Goal: Task Accomplishment & Management: Manage account settings

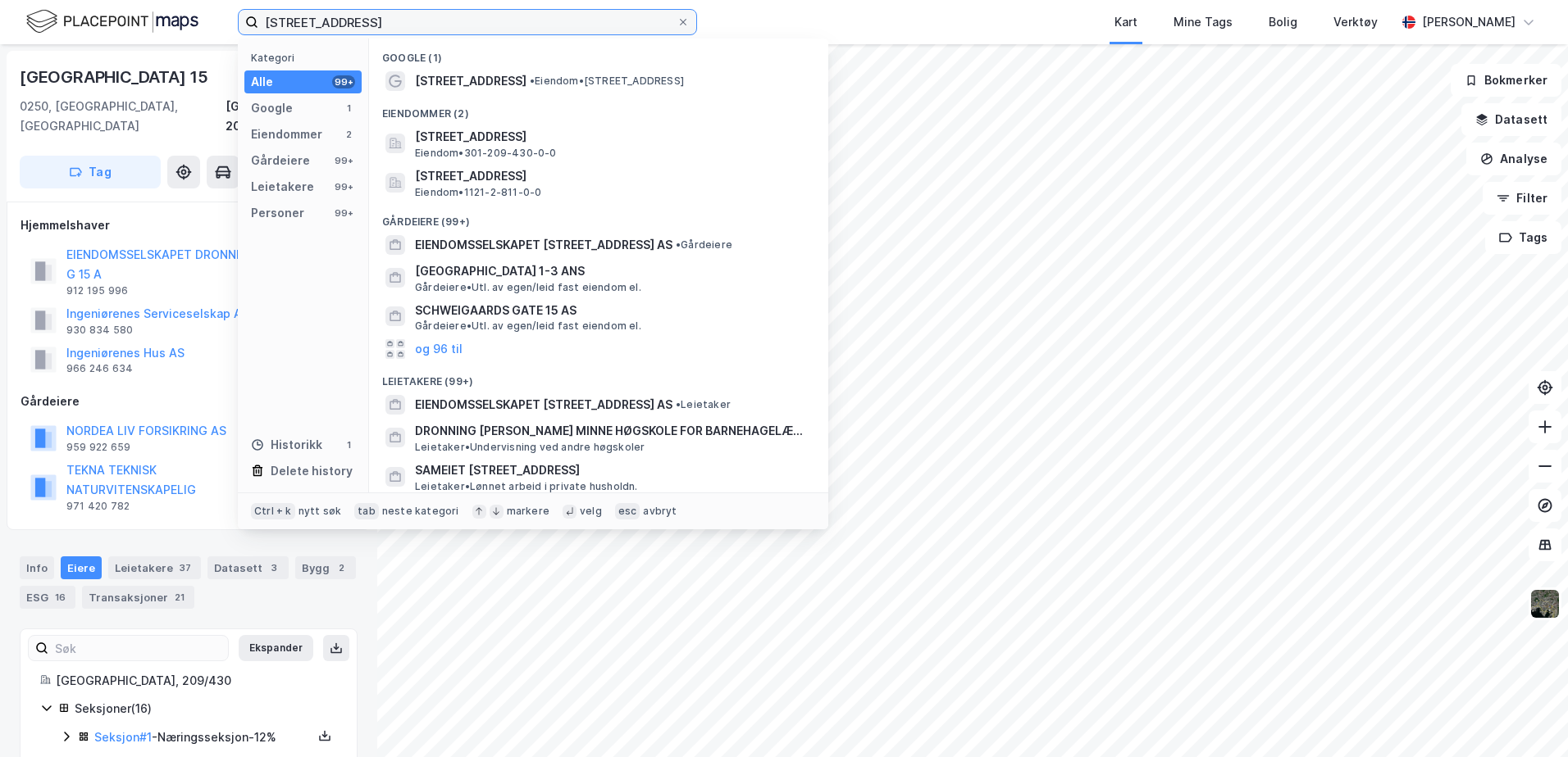
drag, startPoint x: 429, startPoint y: 26, endPoint x: 99, endPoint y: 25, distance: 330.0
click at [99, 25] on div "Dronning Mauds gate 15 Kategori Alle 99+ Google 1 Eiendommer 2 Gårdeiere 99+ Le…" at bounding box center [784, 22] width 1568 height 44
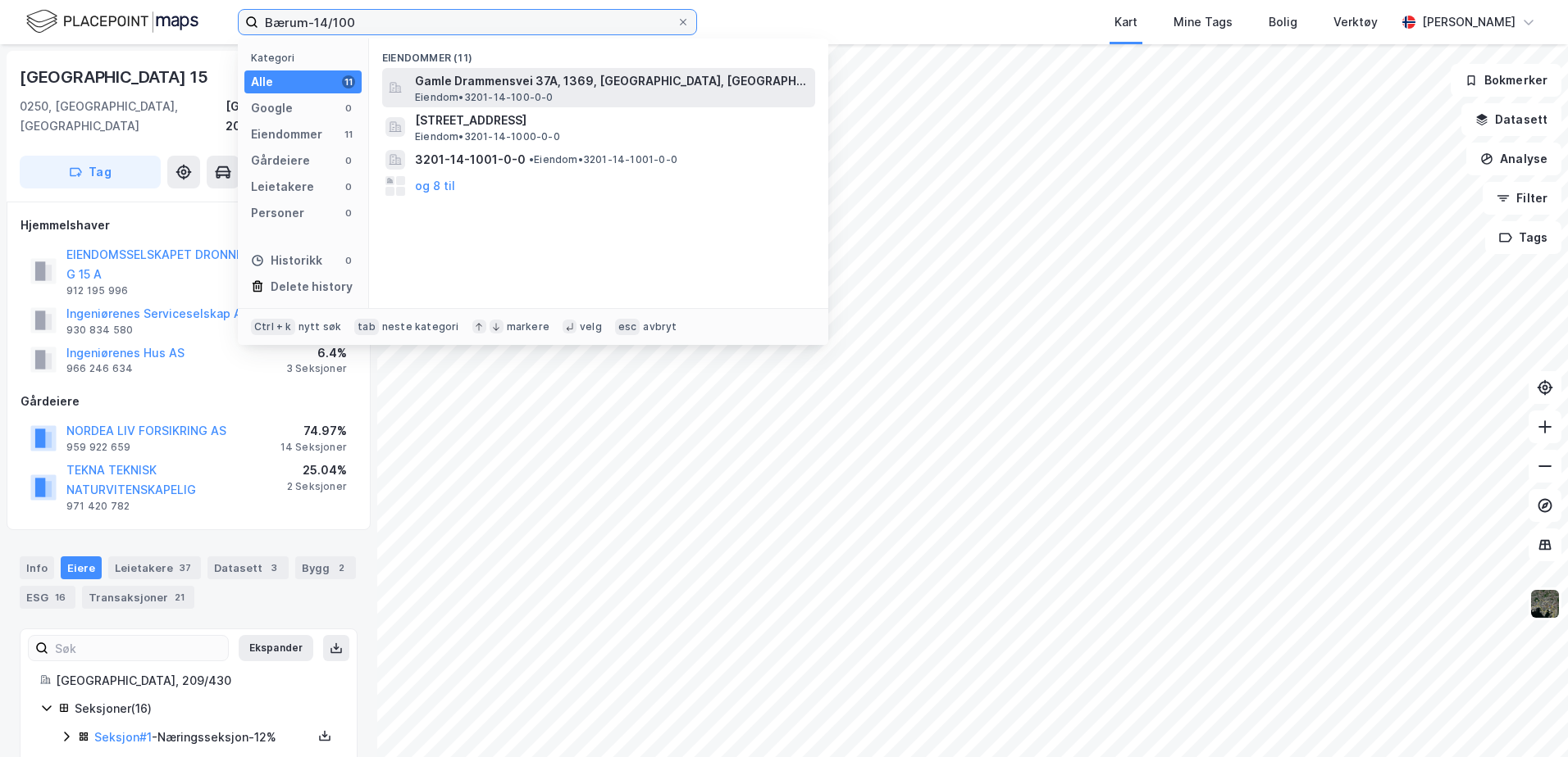
type input "Bærum-14/100"
click at [638, 85] on span "Gamle Drammensvei 37A, 1369, [GEOGRAPHIC_DATA], [GEOGRAPHIC_DATA]" at bounding box center [612, 80] width 394 height 19
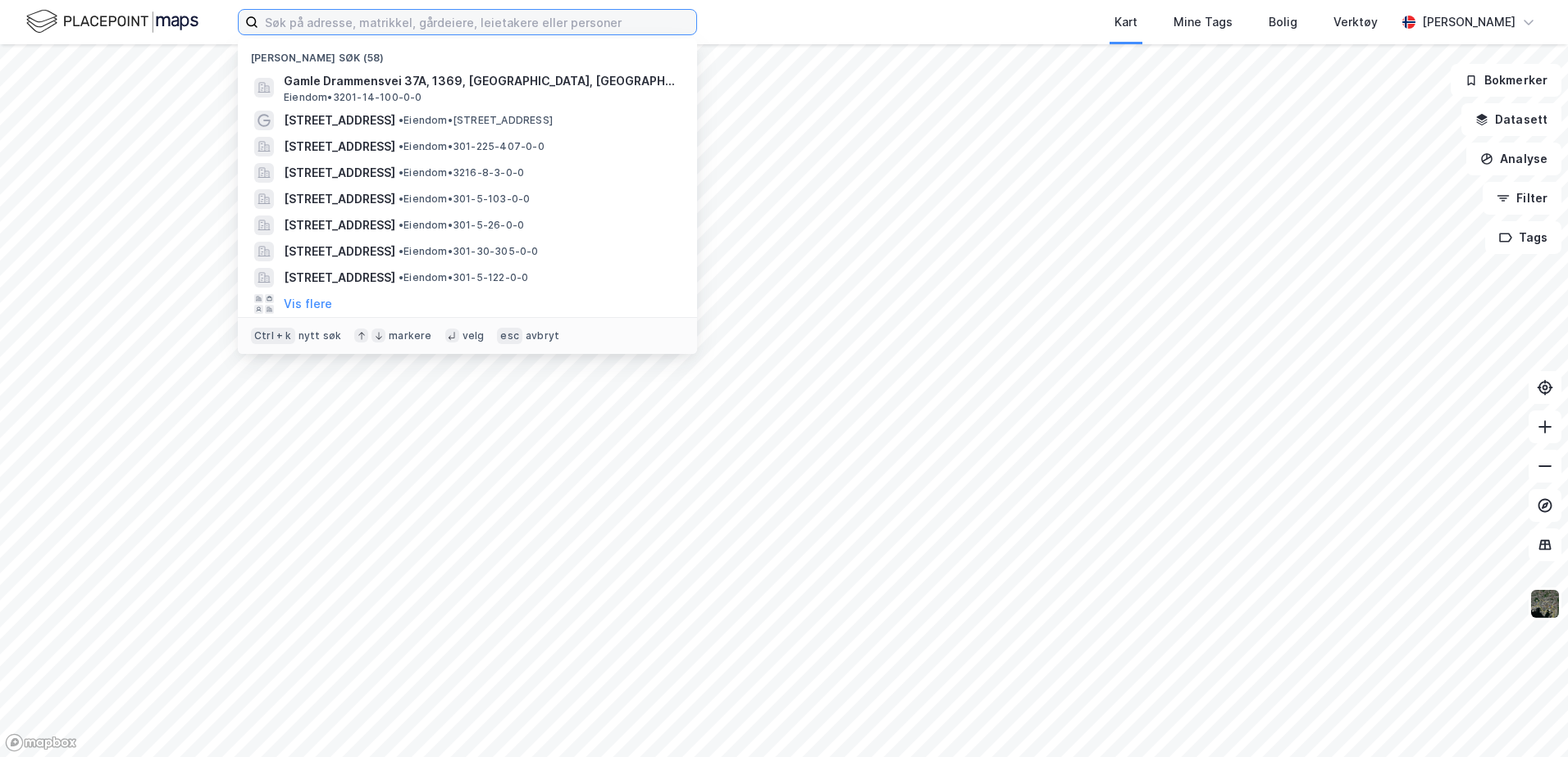
click at [386, 30] on input at bounding box center [477, 22] width 438 height 25
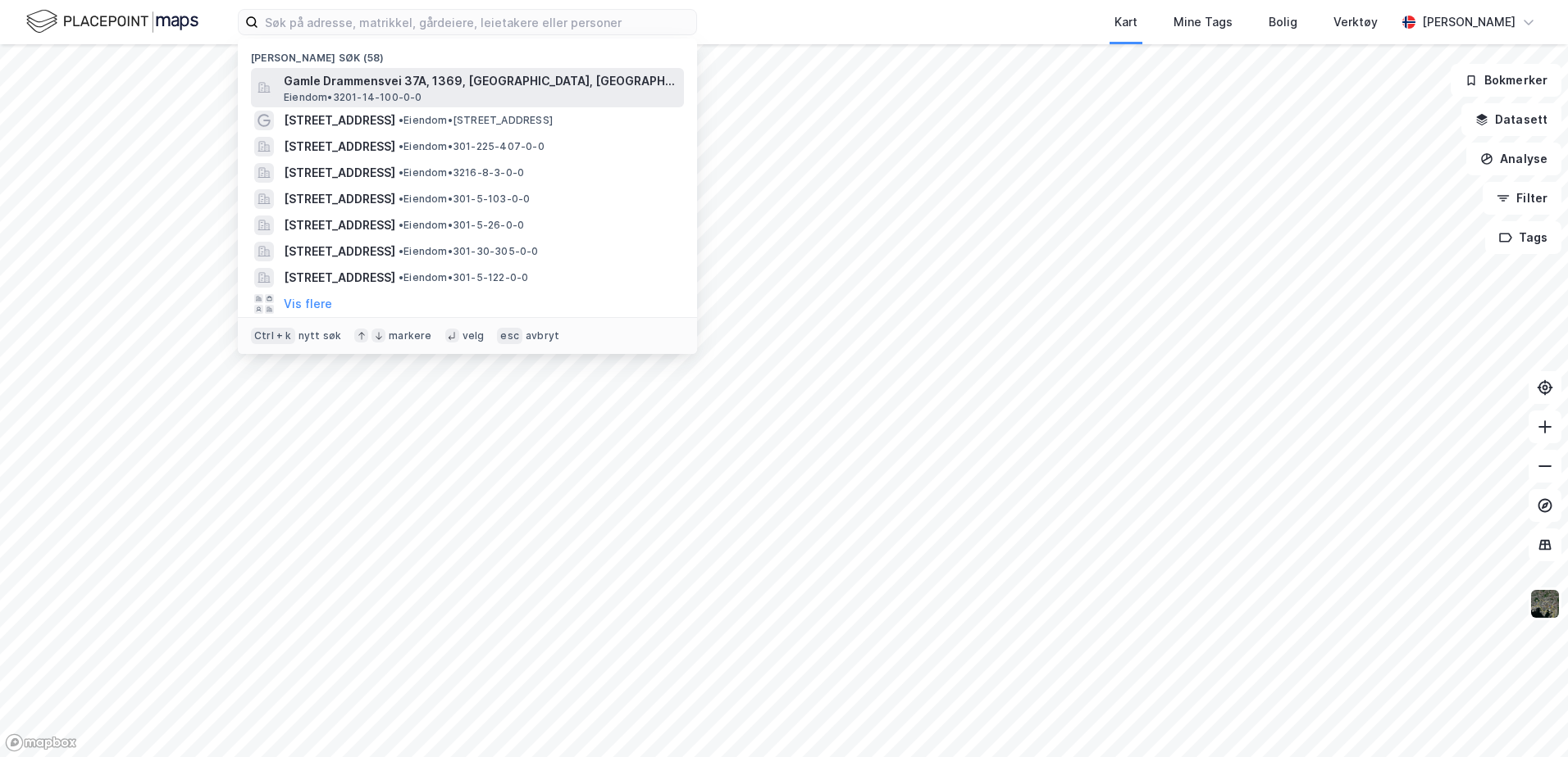
click at [452, 94] on div "Gamle [STREET_ADDRESS], [GEOGRAPHIC_DATA] Eiendom • 3201-14-100-0-0" at bounding box center [482, 88] width 397 height 33
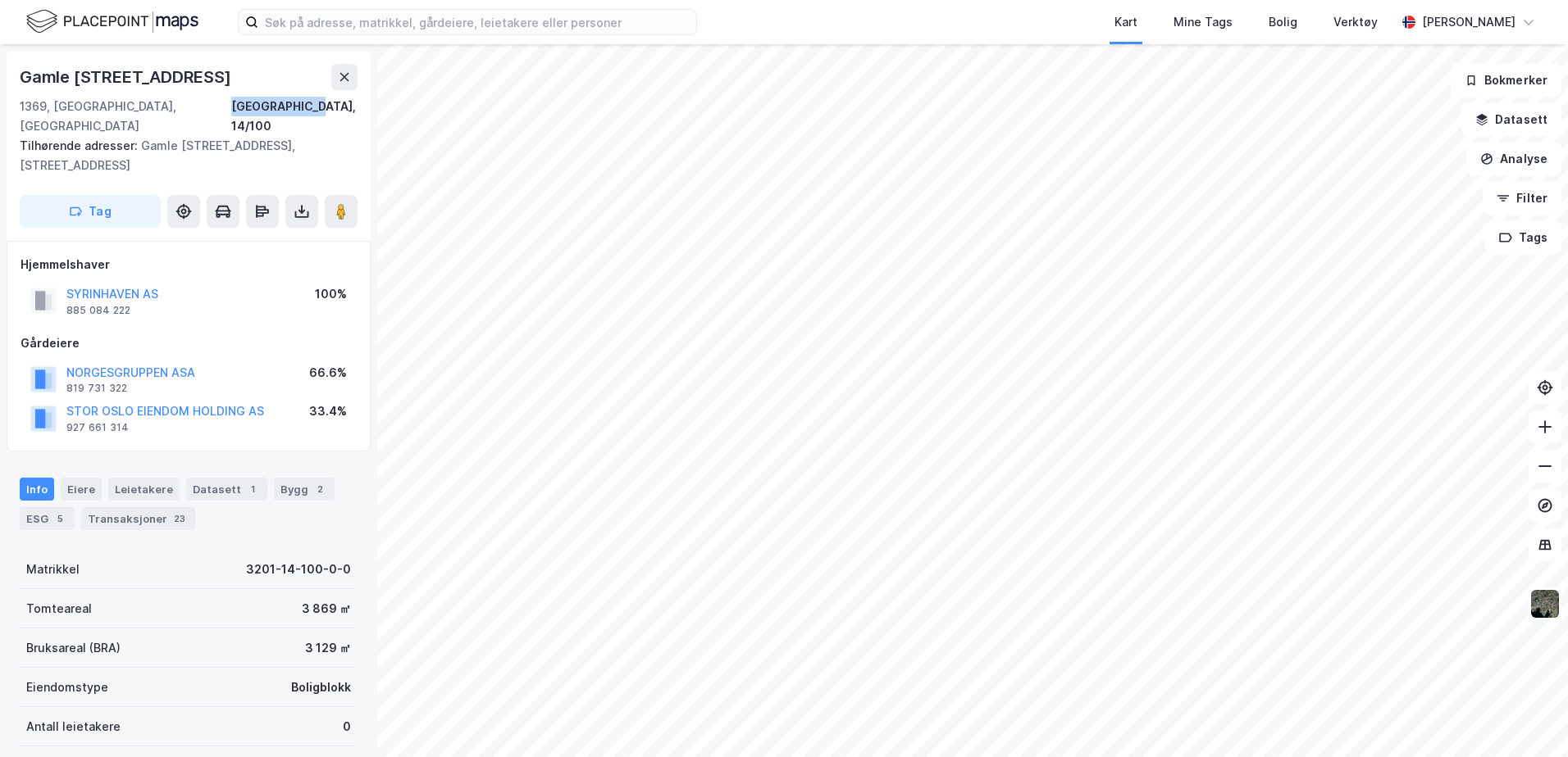
drag, startPoint x: 264, startPoint y: 106, endPoint x: 359, endPoint y: 112, distance: 95.2
click at [359, 112] on div "Gamle [STREET_ADDRESS] 1369, [STREET_ADDRESS] Tilhørende adresser: [STREET_ADDR…" at bounding box center [188, 146] width 364 height 190
copy div "[GEOGRAPHIC_DATA], 14/100"
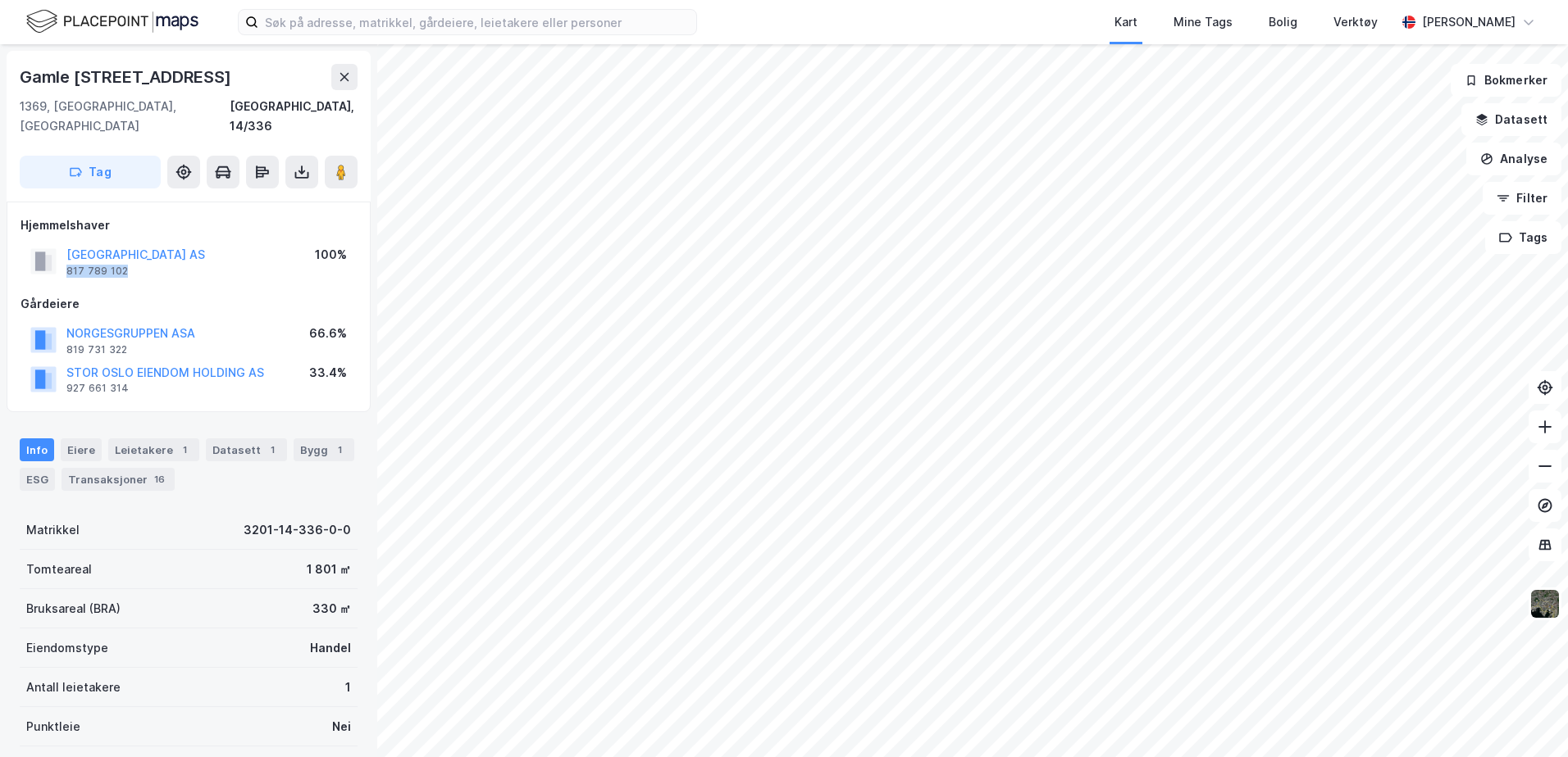
drag, startPoint x: 137, startPoint y: 254, endPoint x: 65, endPoint y: 254, distance: 72.0
click at [65, 254] on div "[GEOGRAPHIC_DATA] AS 817 789 102" at bounding box center [117, 262] width 174 height 33
copy div "817 789 102"
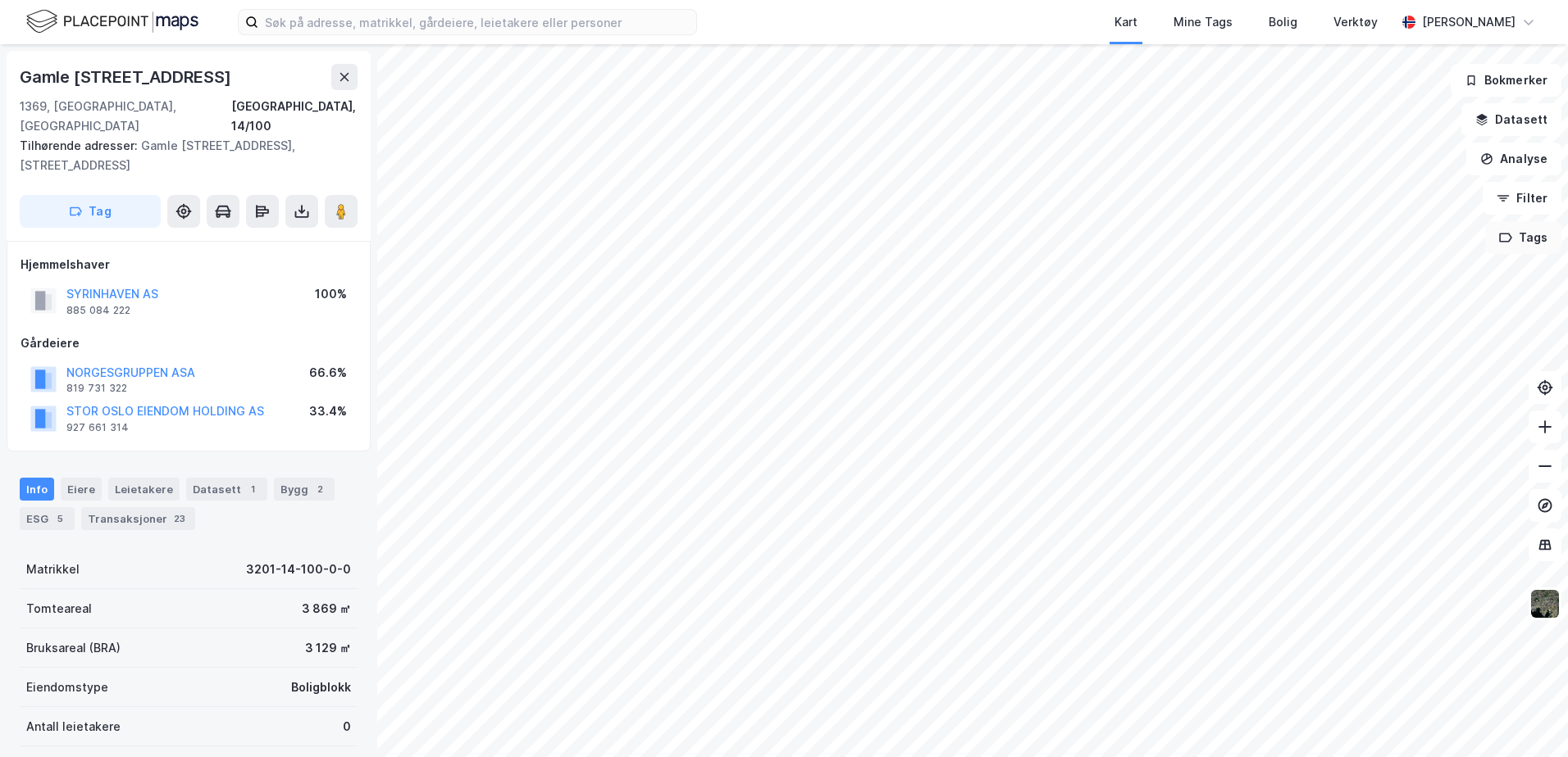
click at [1533, 228] on button "Tags" at bounding box center [1523, 238] width 77 height 33
click at [1232, 18] on div "Mine Tags" at bounding box center [1203, 21] width 59 height 19
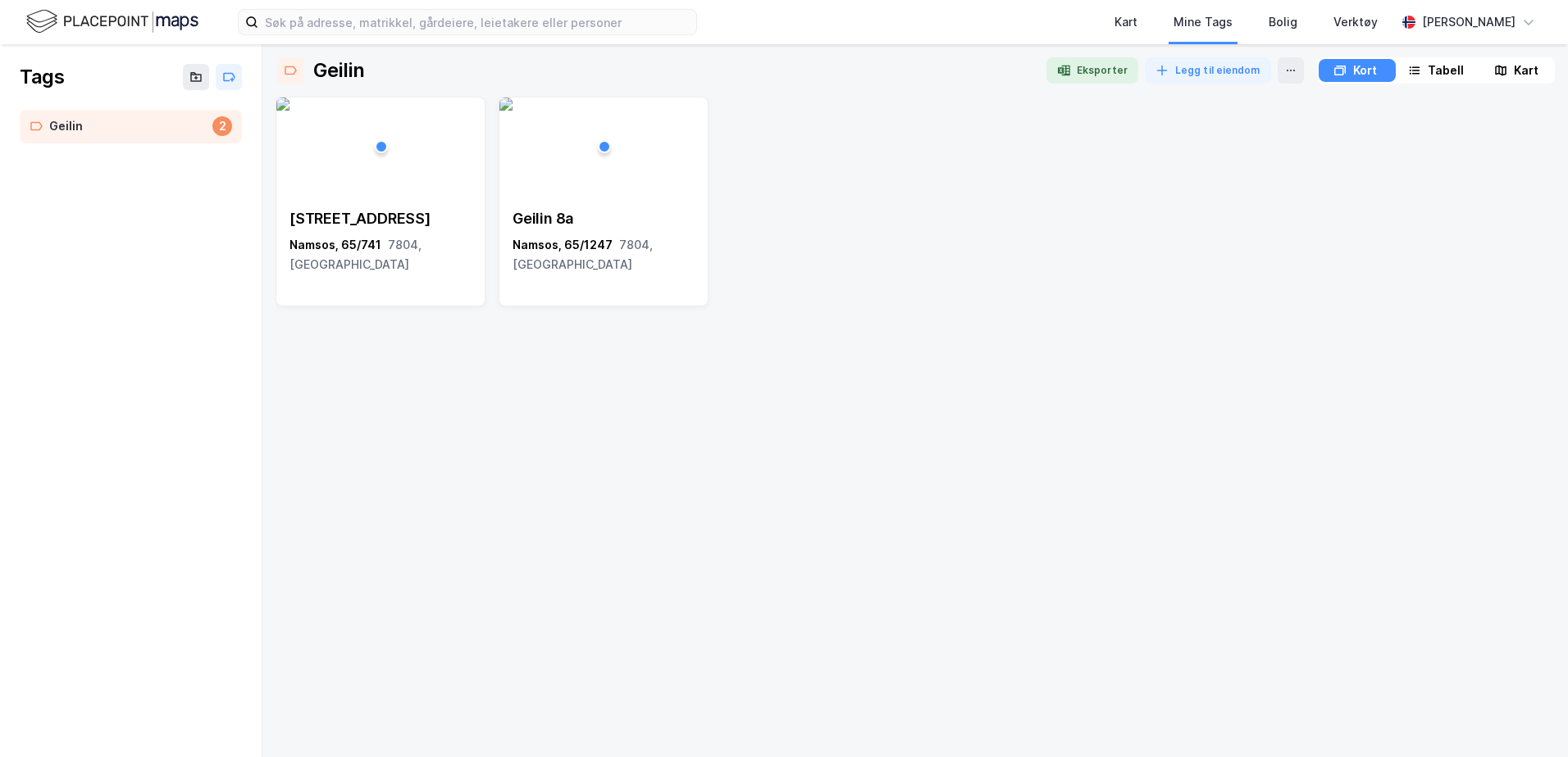
click at [1179, 469] on div "Bjørumsalleen 3 Namsos, 65/741 7804, [STREET_ADDRESS]" at bounding box center [915, 420] width 1279 height 647
click at [196, 79] on icon at bounding box center [196, 77] width 13 height 13
click at [93, 125] on input at bounding box center [125, 123] width 168 height 25
type input "Fryd"
click at [225, 117] on icon at bounding box center [229, 123] width 13 height 13
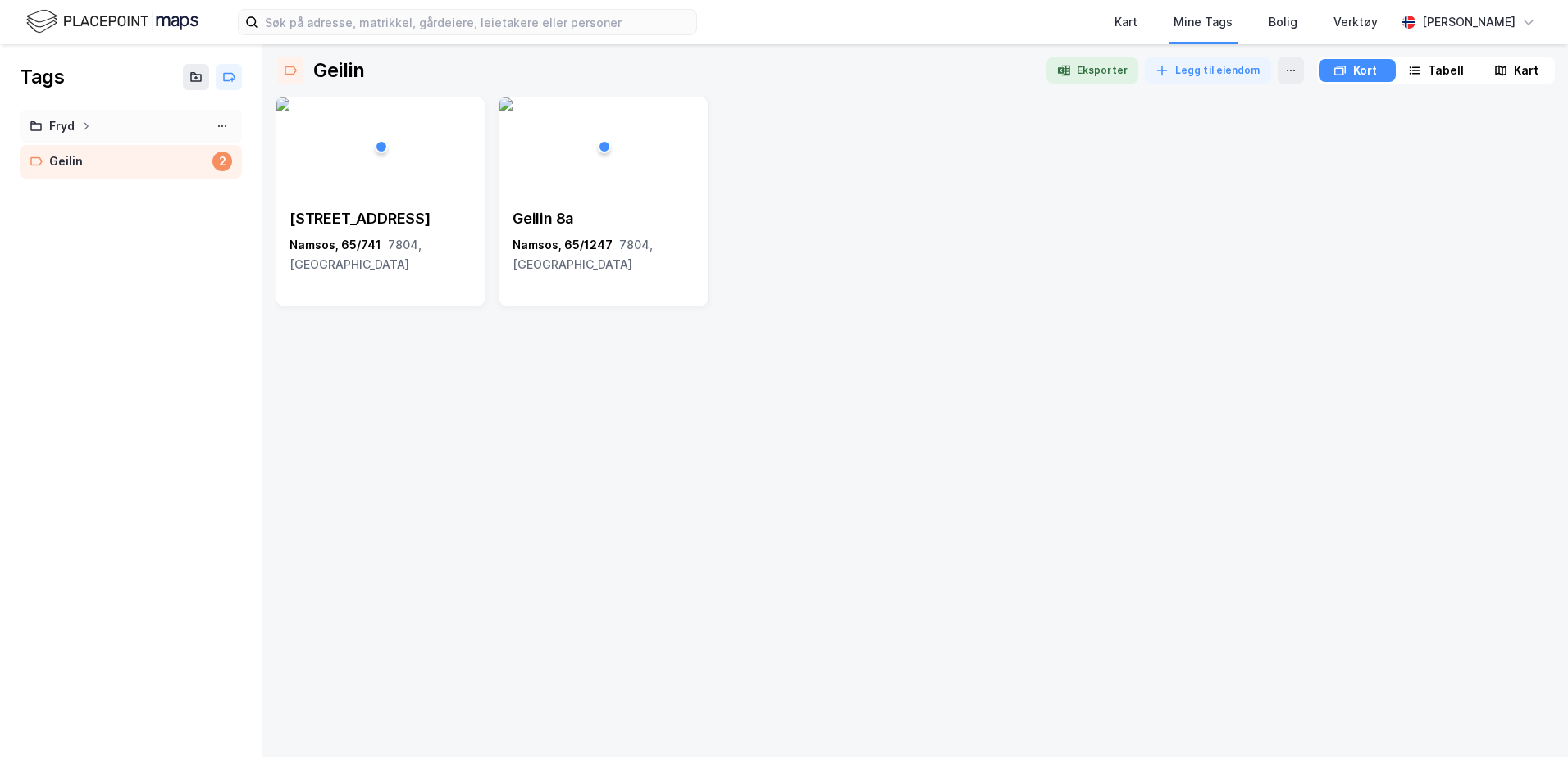
click at [54, 123] on div "Fryd" at bounding box center [62, 126] width 26 height 20
click at [86, 145] on div "Ingen elementer" at bounding box center [131, 150] width 203 height 14
click at [224, 124] on icon at bounding box center [222, 126] width 13 height 13
click at [98, 336] on div "Tags Fryd Gi nytt navn til mappe Slett mappe Ingen elementer Geilin 2" at bounding box center [131, 400] width 262 height 713
click at [1137, 26] on div "Kart" at bounding box center [1125, 21] width 23 height 19
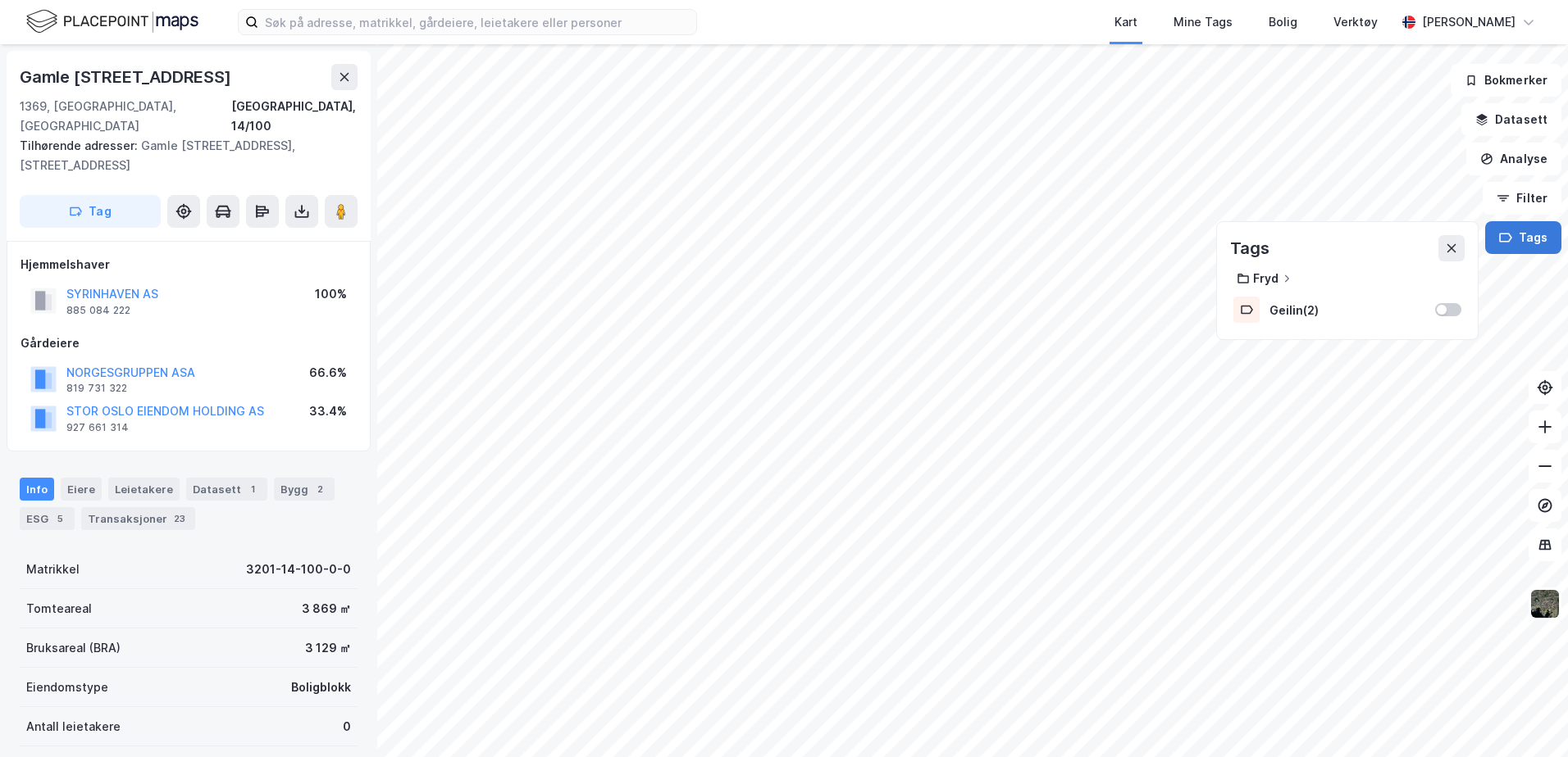
click at [1525, 236] on button "Tags" at bounding box center [1523, 238] width 77 height 33
click at [1291, 274] on icon at bounding box center [1286, 278] width 10 height 10
click at [1284, 279] on icon at bounding box center [1286, 278] width 10 height 10
click at [1218, 256] on div "Tags Fryd Geilin ( 2 )" at bounding box center [1347, 280] width 262 height 119
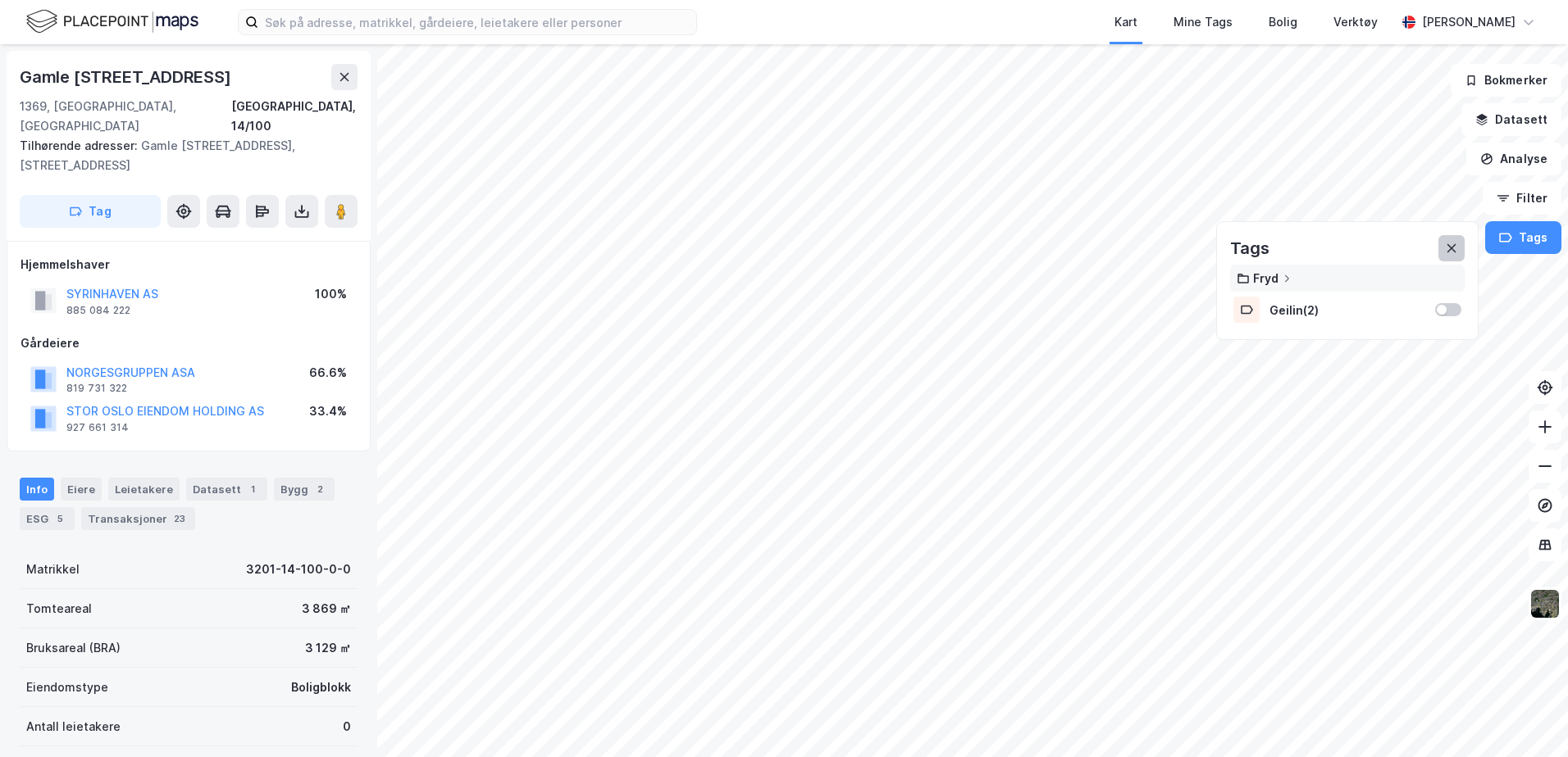
click at [1449, 245] on icon at bounding box center [1451, 249] width 9 height 9
click at [1511, 234] on icon "button" at bounding box center [1505, 237] width 11 height 8
click at [1304, 307] on div "Geilin ( 2 )" at bounding box center [1347, 310] width 156 height 14
click at [1237, 32] on div "Mine Tags" at bounding box center [1203, 22] width 69 height 30
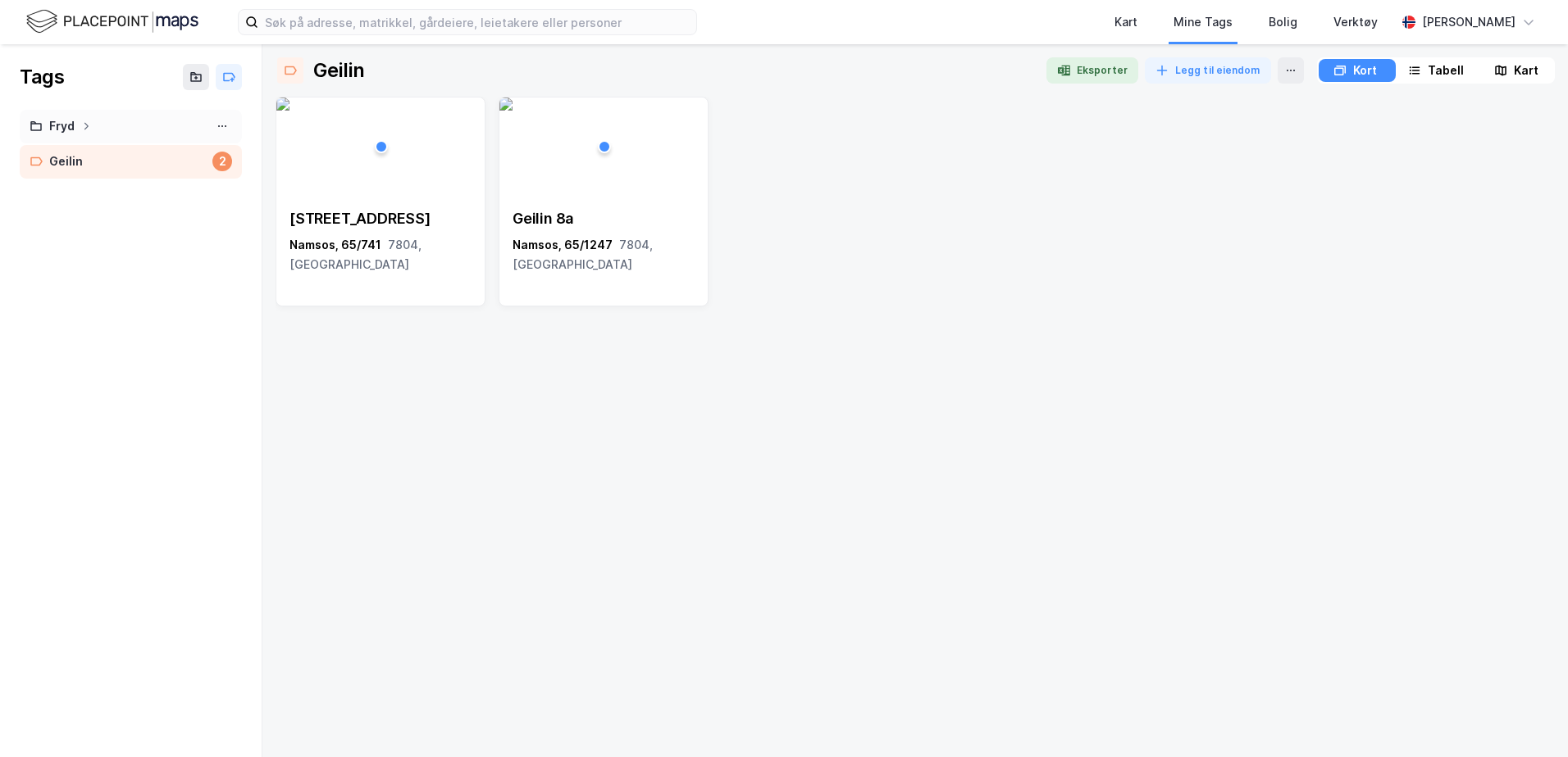
click at [83, 123] on icon at bounding box center [86, 126] width 10 height 10
click at [77, 123] on div "Fryd" at bounding box center [131, 126] width 203 height 20
click at [169, 283] on div "Tags Fryd Geilin 2" at bounding box center [131, 400] width 262 height 713
drag, startPoint x: 118, startPoint y: 269, endPoint x: 42, endPoint y: 452, distance: 198.2
click at [42, 452] on div "Tags Fryd Geilin 2" at bounding box center [131, 400] width 262 height 713
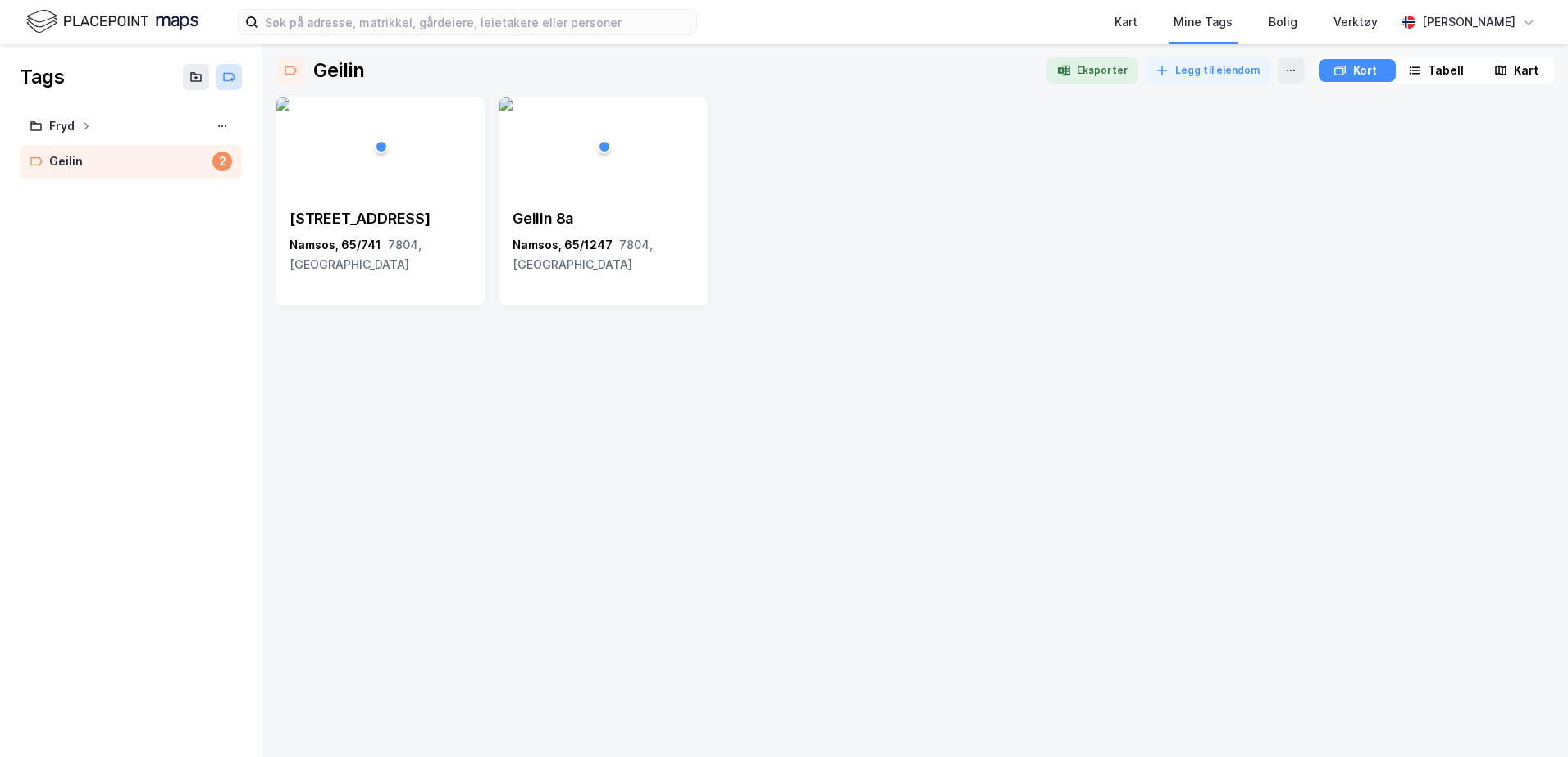
click at [233, 78] on icon at bounding box center [229, 77] width 13 height 13
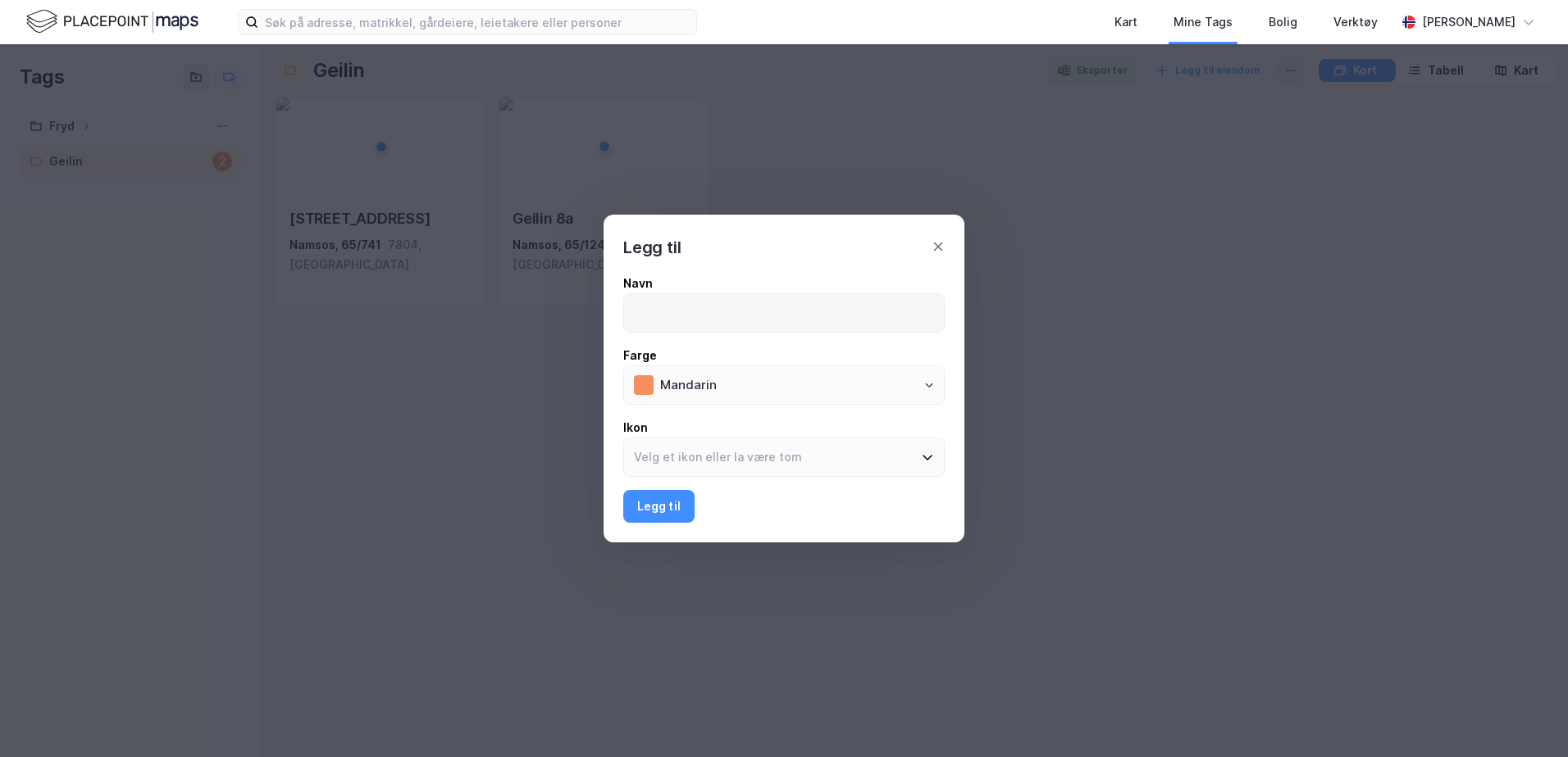
click at [737, 315] on input at bounding box center [783, 313] width 320 height 38
type input "Fryd"
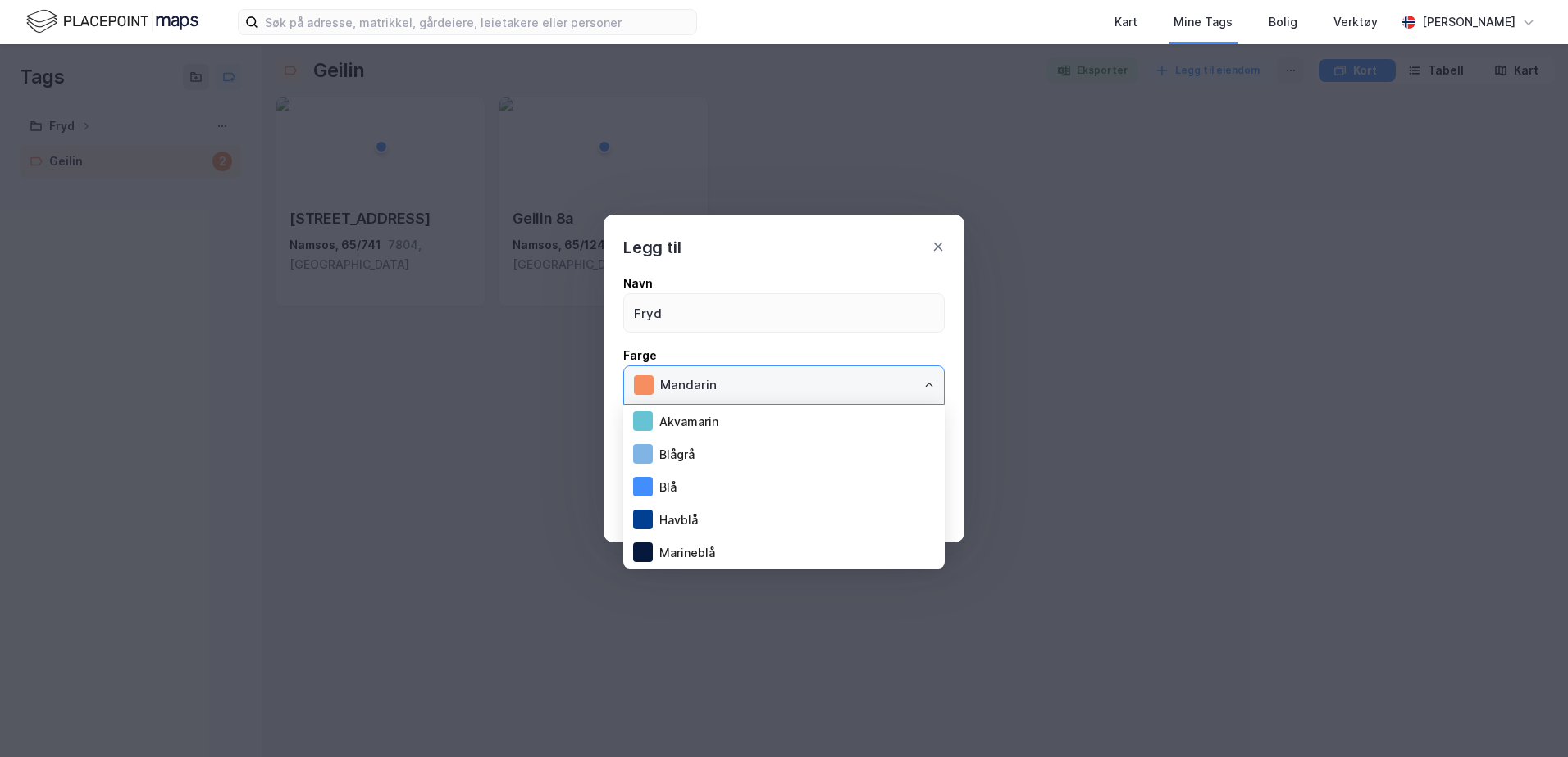
click at [784, 384] on input "Mandarin" at bounding box center [797, 384] width 293 height 38
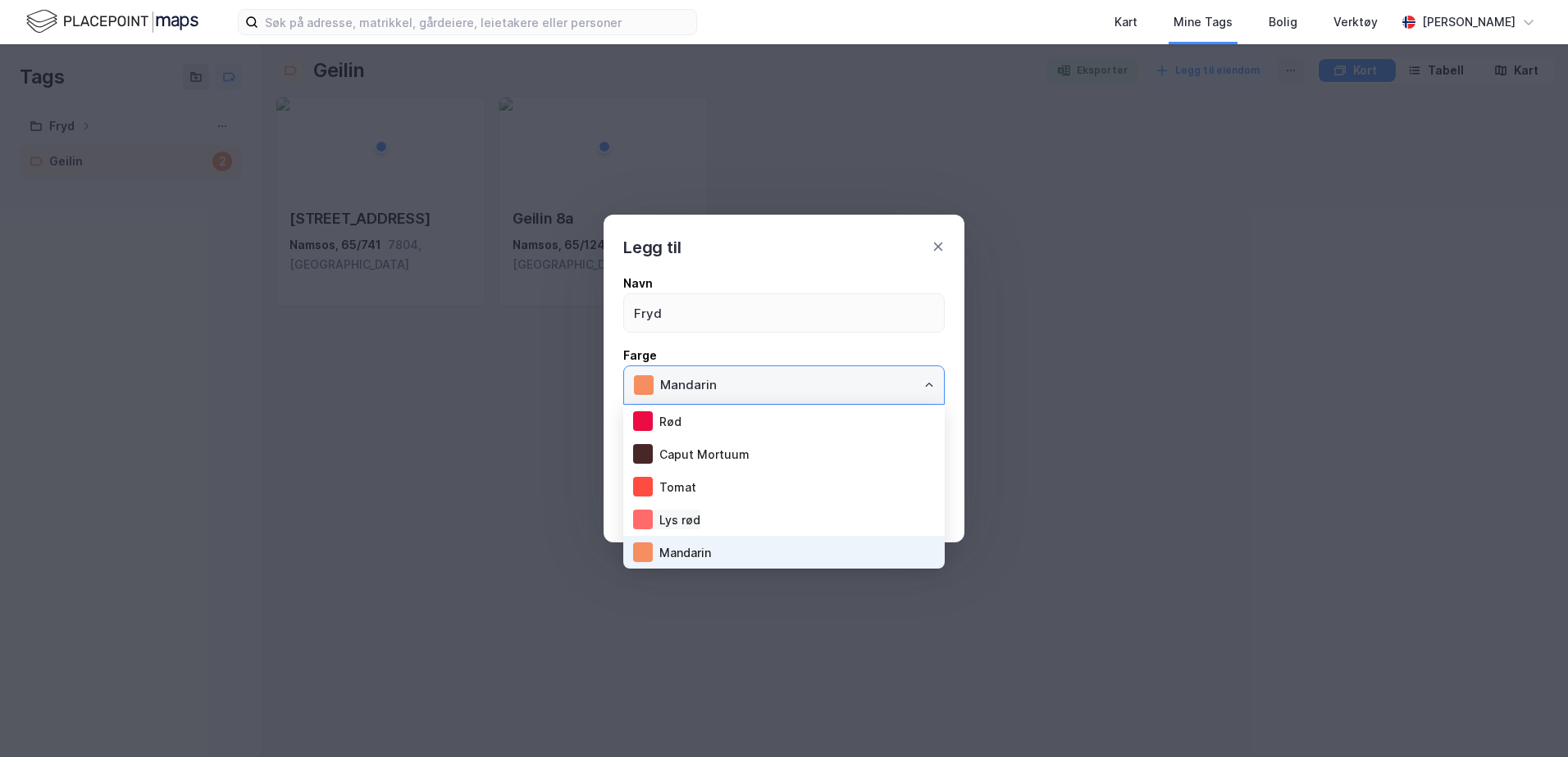
click at [678, 517] on div "Lys rød" at bounding box center [666, 519] width 67 height 19
type input "Lys rød"
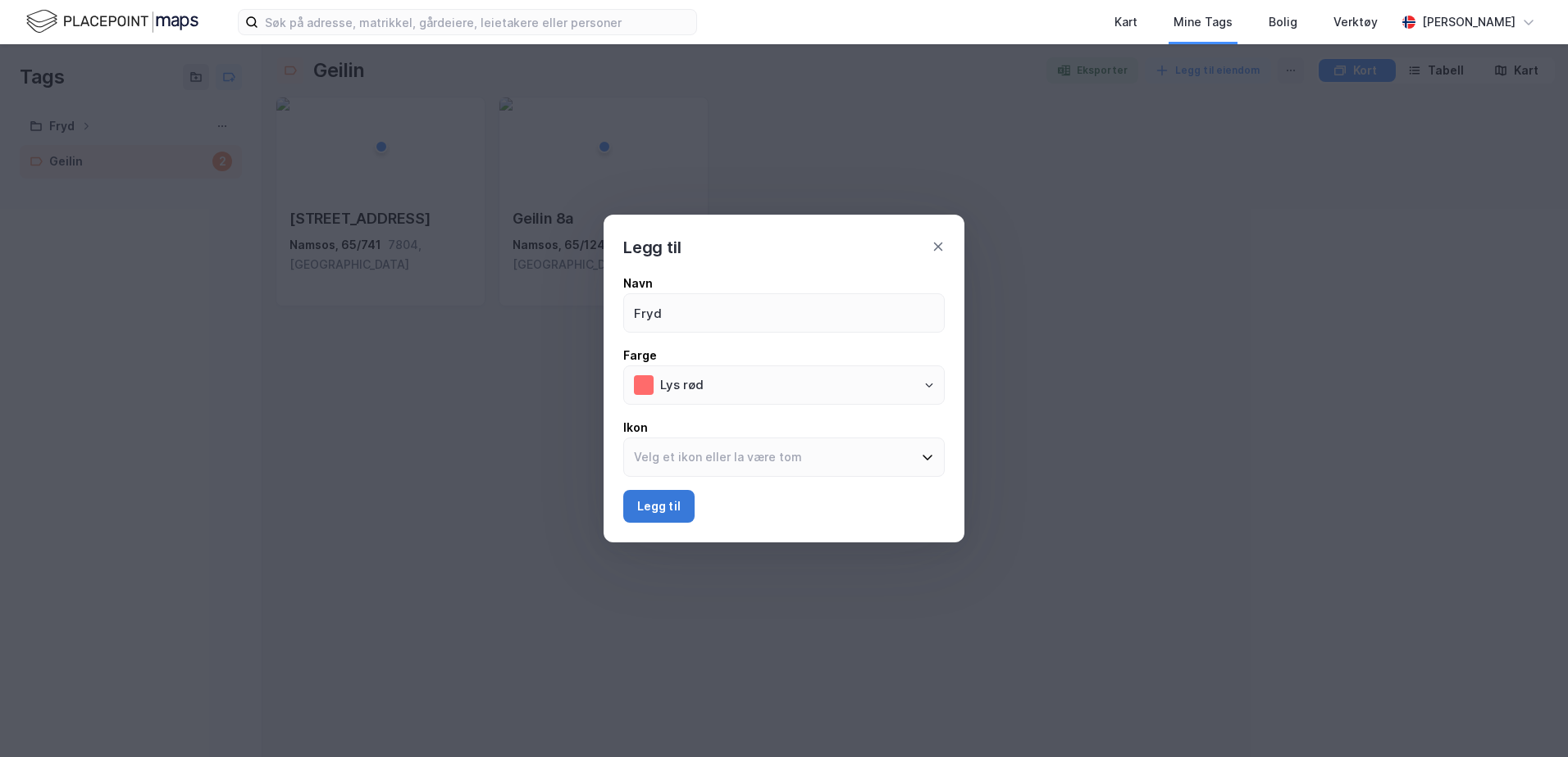
click at [665, 502] on button "Legg til" at bounding box center [659, 507] width 71 height 33
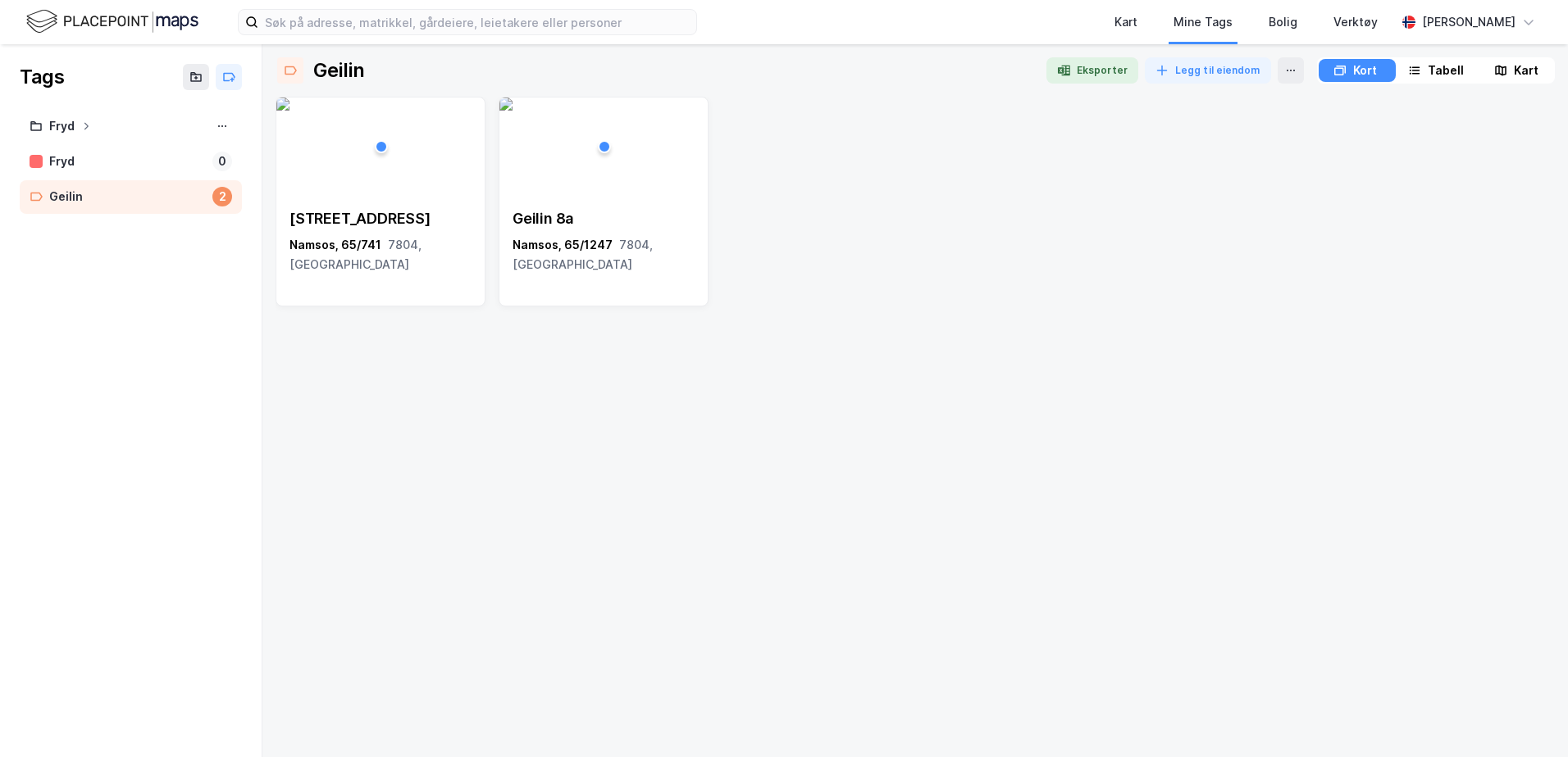
click at [109, 402] on div "Tags Fryd Fryd 0 Geilin 2" at bounding box center [131, 400] width 262 height 713
click at [97, 166] on div "Fryd" at bounding box center [127, 161] width 157 height 20
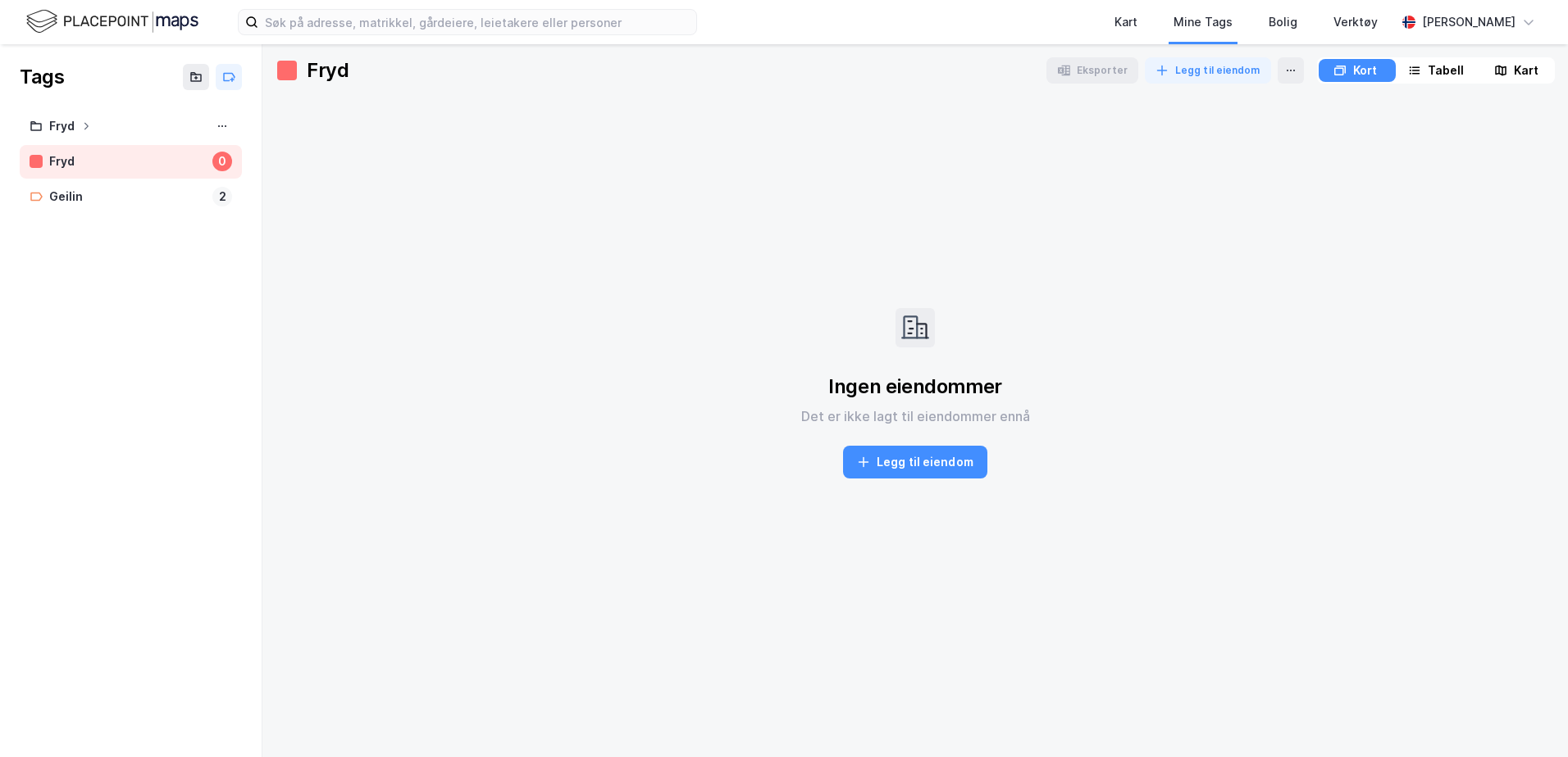
click at [48, 77] on div "Tags" at bounding box center [42, 77] width 44 height 26
click at [1137, 30] on div "Kart" at bounding box center [1125, 21] width 23 height 19
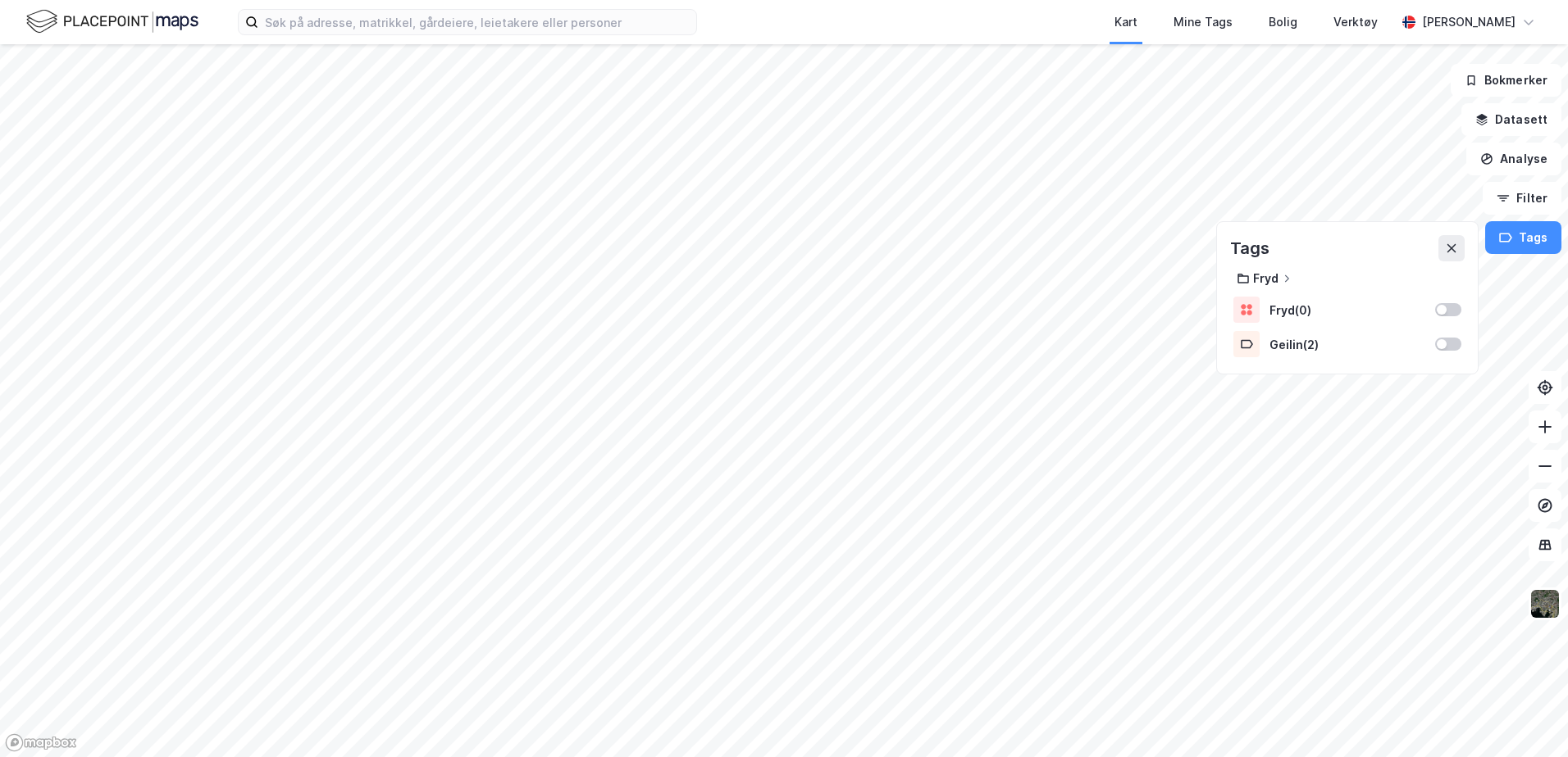
click at [838, 395] on div at bounding box center [784, 378] width 1568 height 757
click at [1445, 307] on div at bounding box center [1441, 310] width 10 height 10
click at [1291, 303] on div "Fryd ( 0 )" at bounding box center [1347, 310] width 156 height 14
click at [1311, 310] on div "Fryd ( 0 )" at bounding box center [1347, 310] width 156 height 14
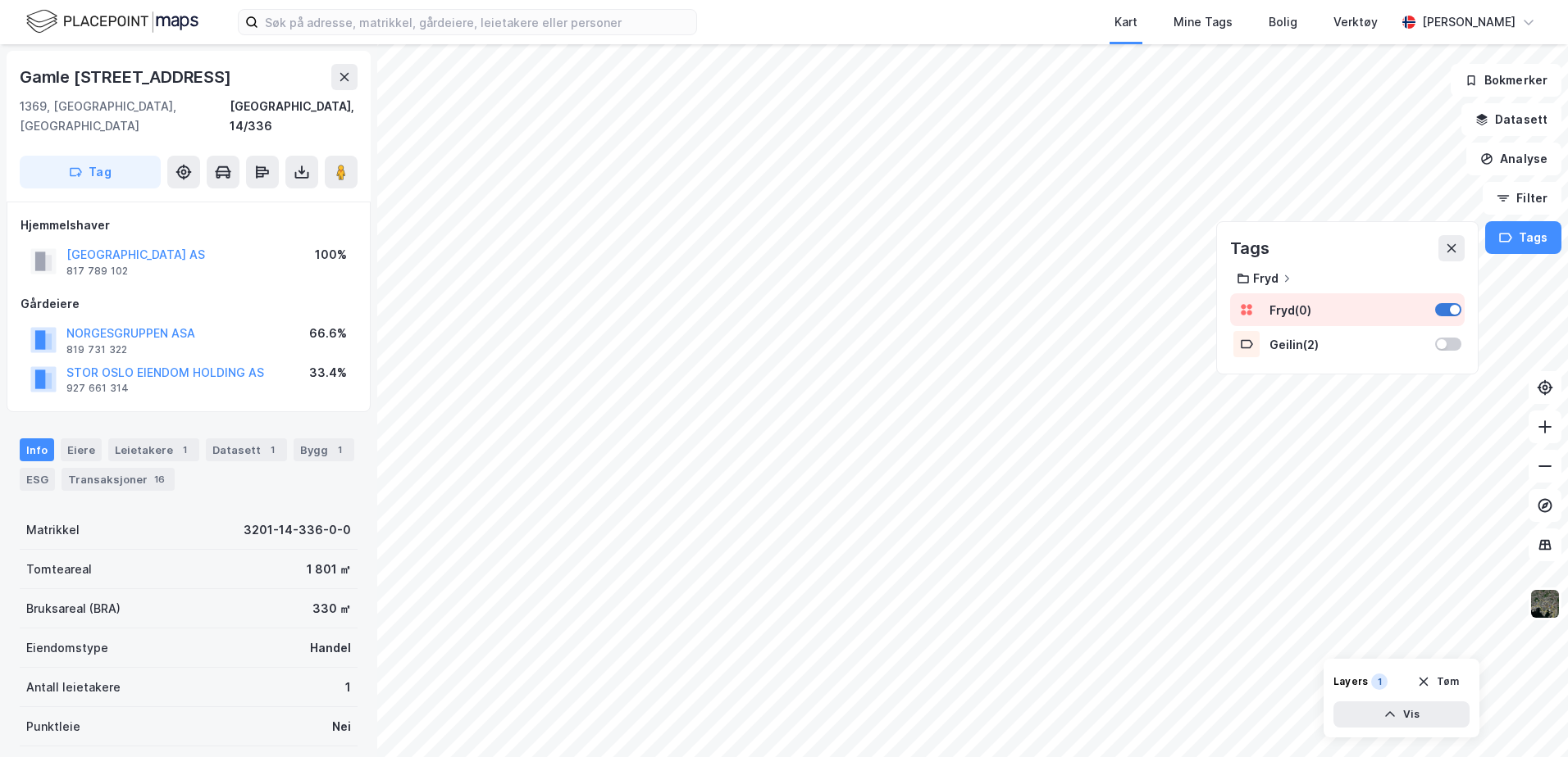
click at [1453, 306] on div at bounding box center [1455, 310] width 10 height 10
click at [1453, 306] on div at bounding box center [1448, 310] width 26 height 13
click at [1377, 704] on button "Vis" at bounding box center [1401, 715] width 137 height 26
click at [1281, 683] on div "Fryd" at bounding box center [1290, 685] width 23 height 13
click at [1400, 670] on button at bounding box center [1394, 679] width 26 height 26
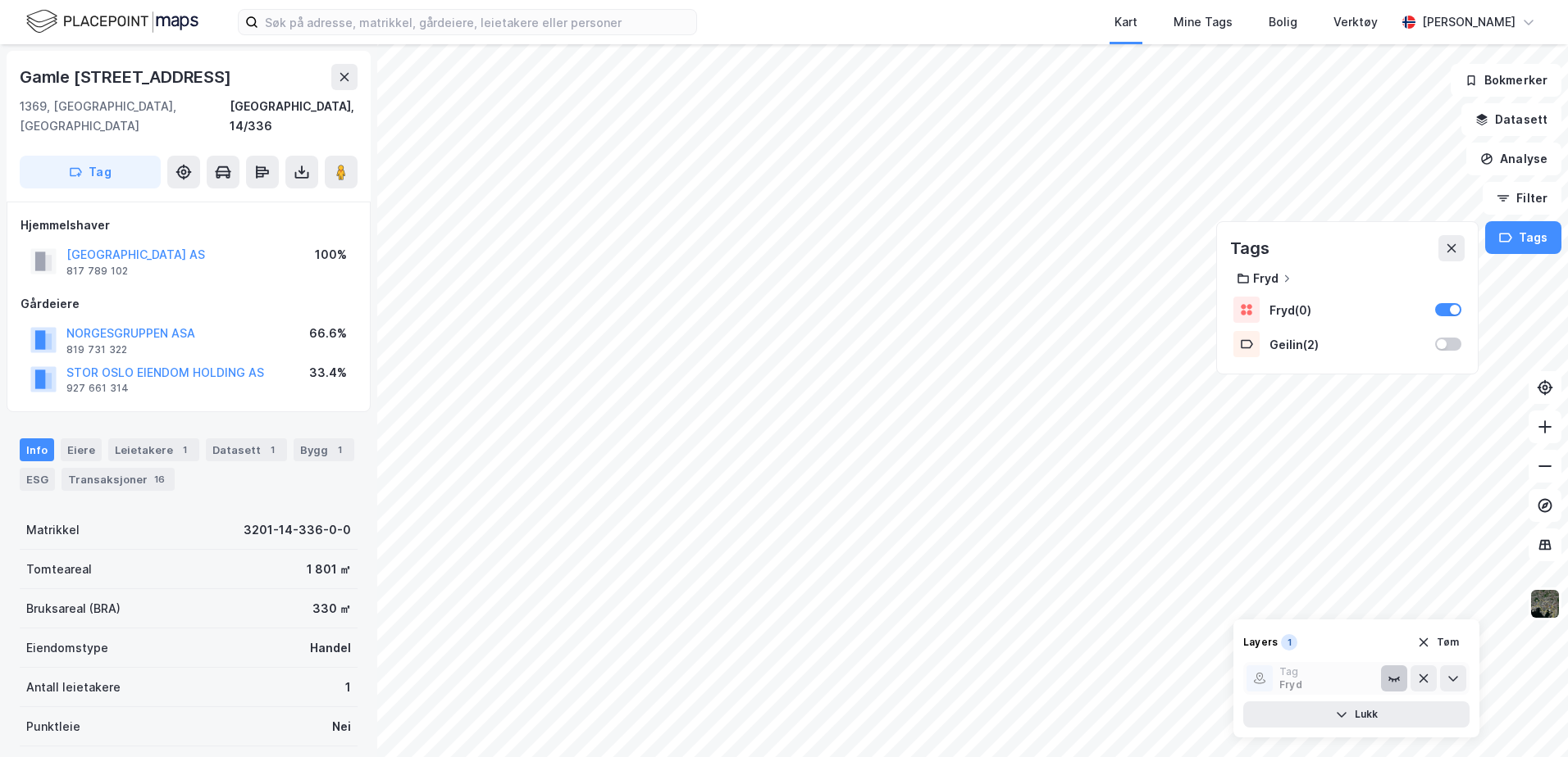
click at [1400, 670] on button at bounding box center [1394, 679] width 26 height 26
click at [1380, 705] on button "Lukk" at bounding box center [1356, 715] width 226 height 26
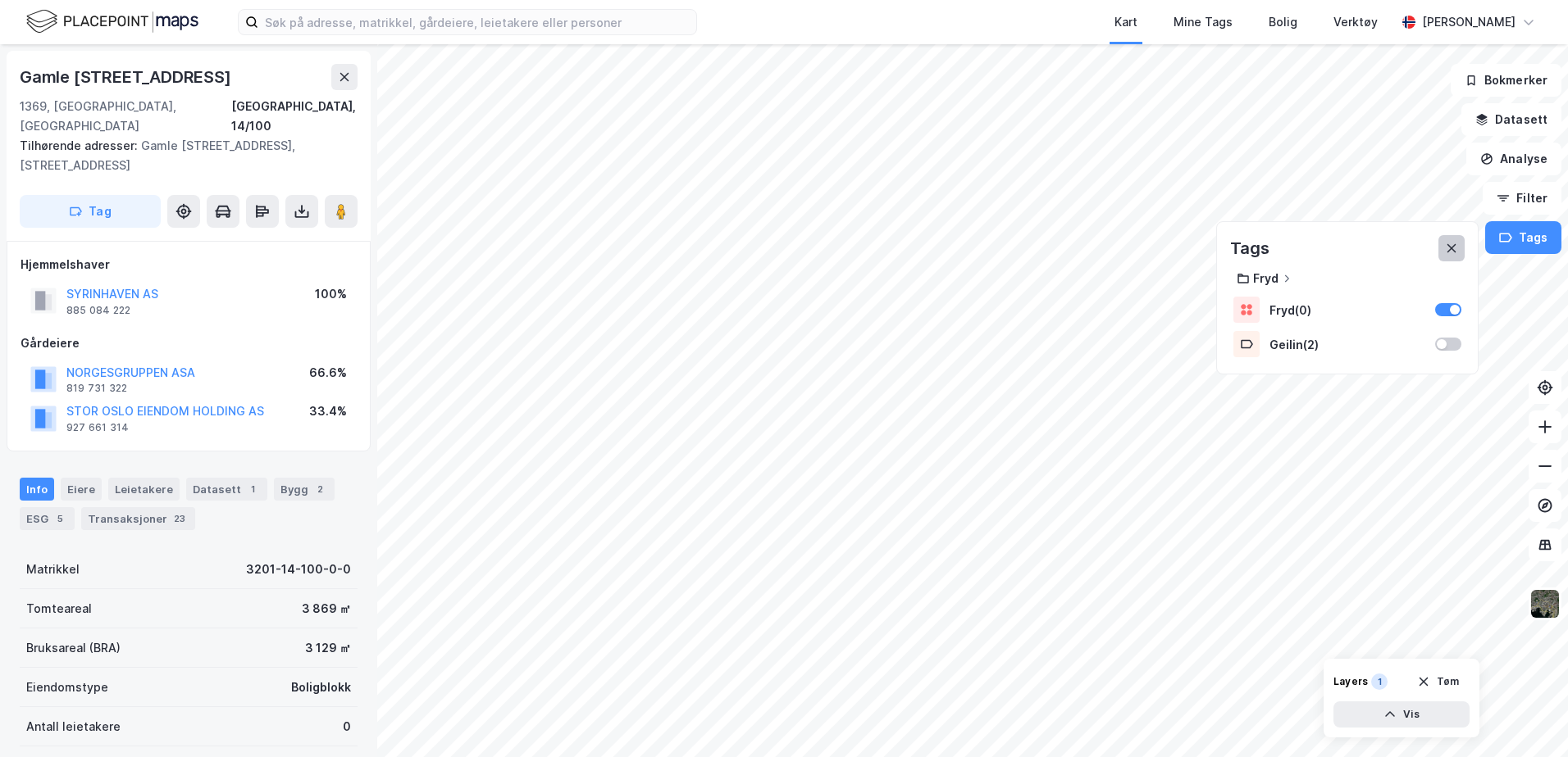
click at [1463, 249] on button at bounding box center [1451, 248] width 26 height 26
click at [1520, 240] on button "Tags" at bounding box center [1523, 238] width 77 height 33
click at [1457, 307] on div at bounding box center [1455, 310] width 10 height 10
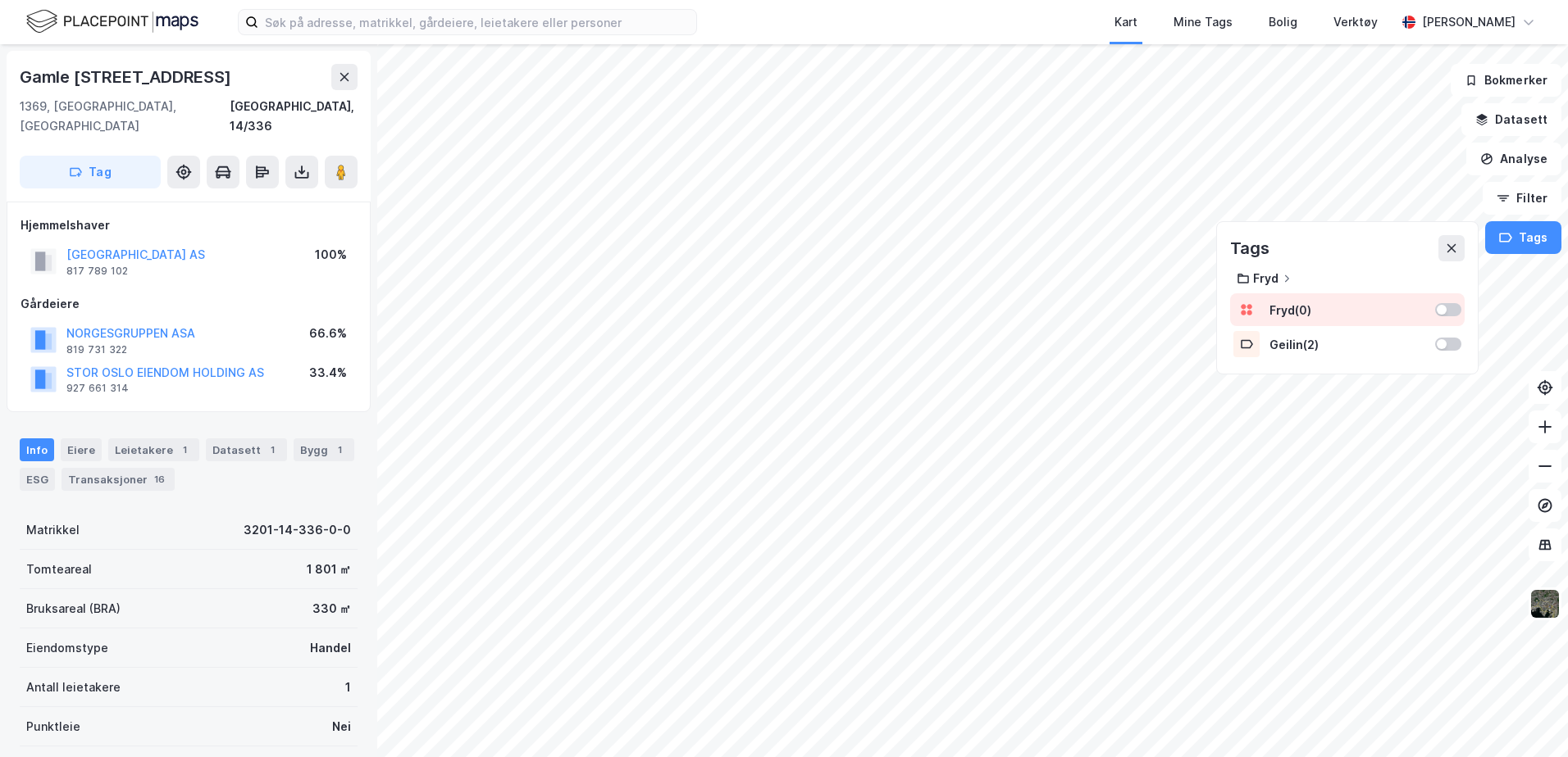
click at [1445, 313] on div at bounding box center [1441, 310] width 10 height 10
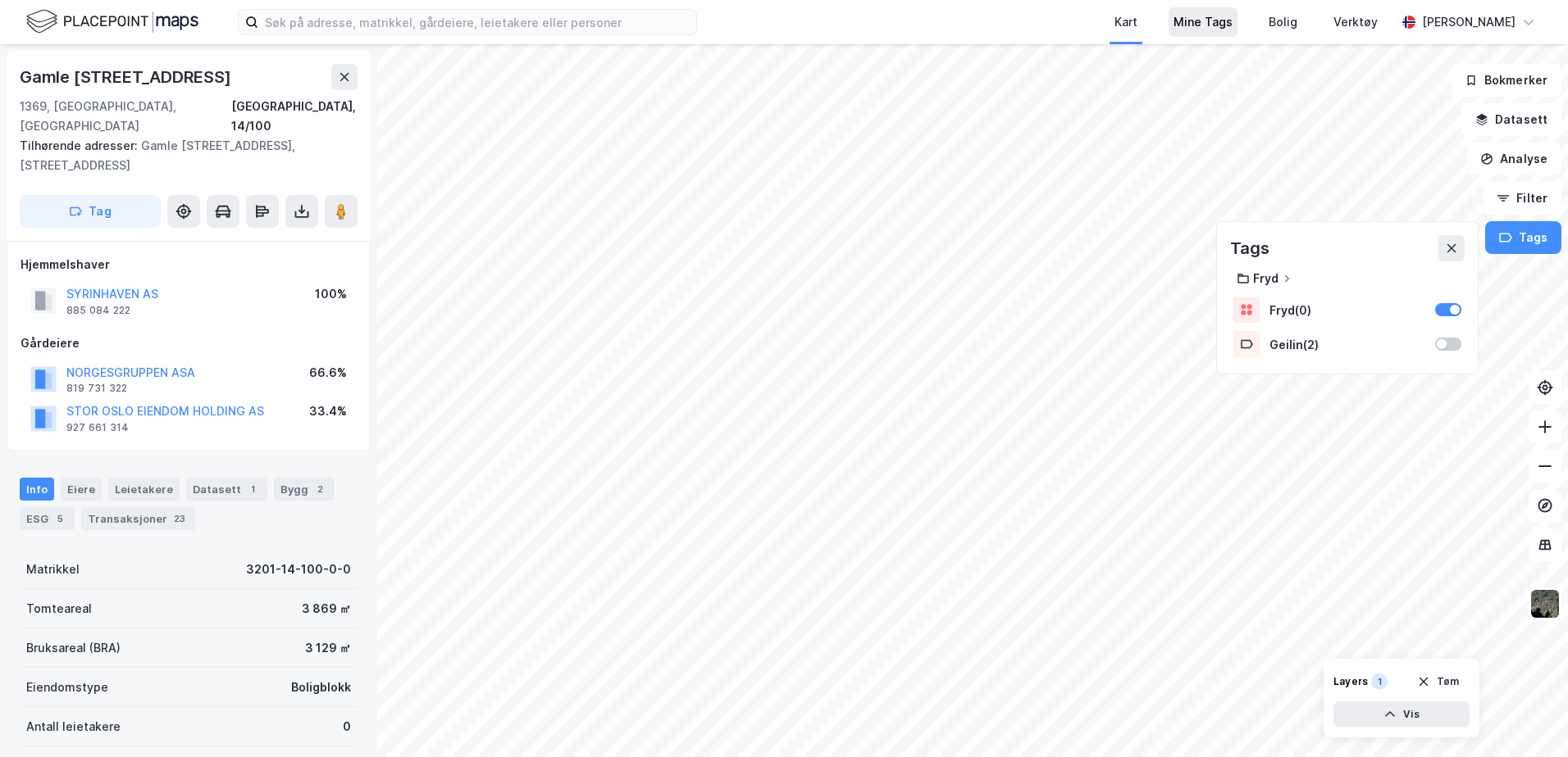
click at [1232, 26] on div "Mine Tags" at bounding box center [1203, 21] width 59 height 19
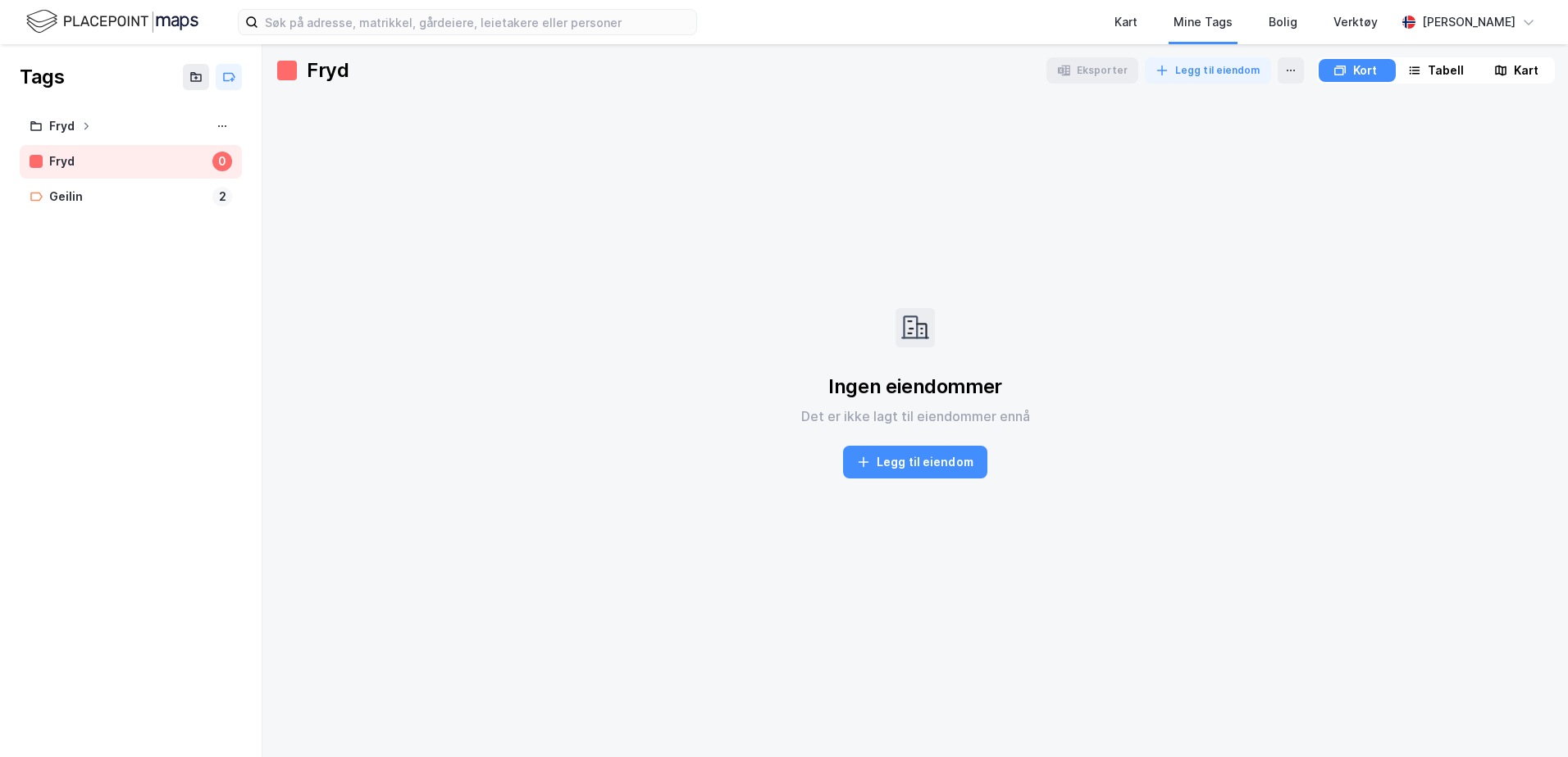
click at [157, 161] on div "Fryd" at bounding box center [127, 161] width 157 height 20
click at [921, 466] on button "Legg til eiendom" at bounding box center [915, 463] width 144 height 33
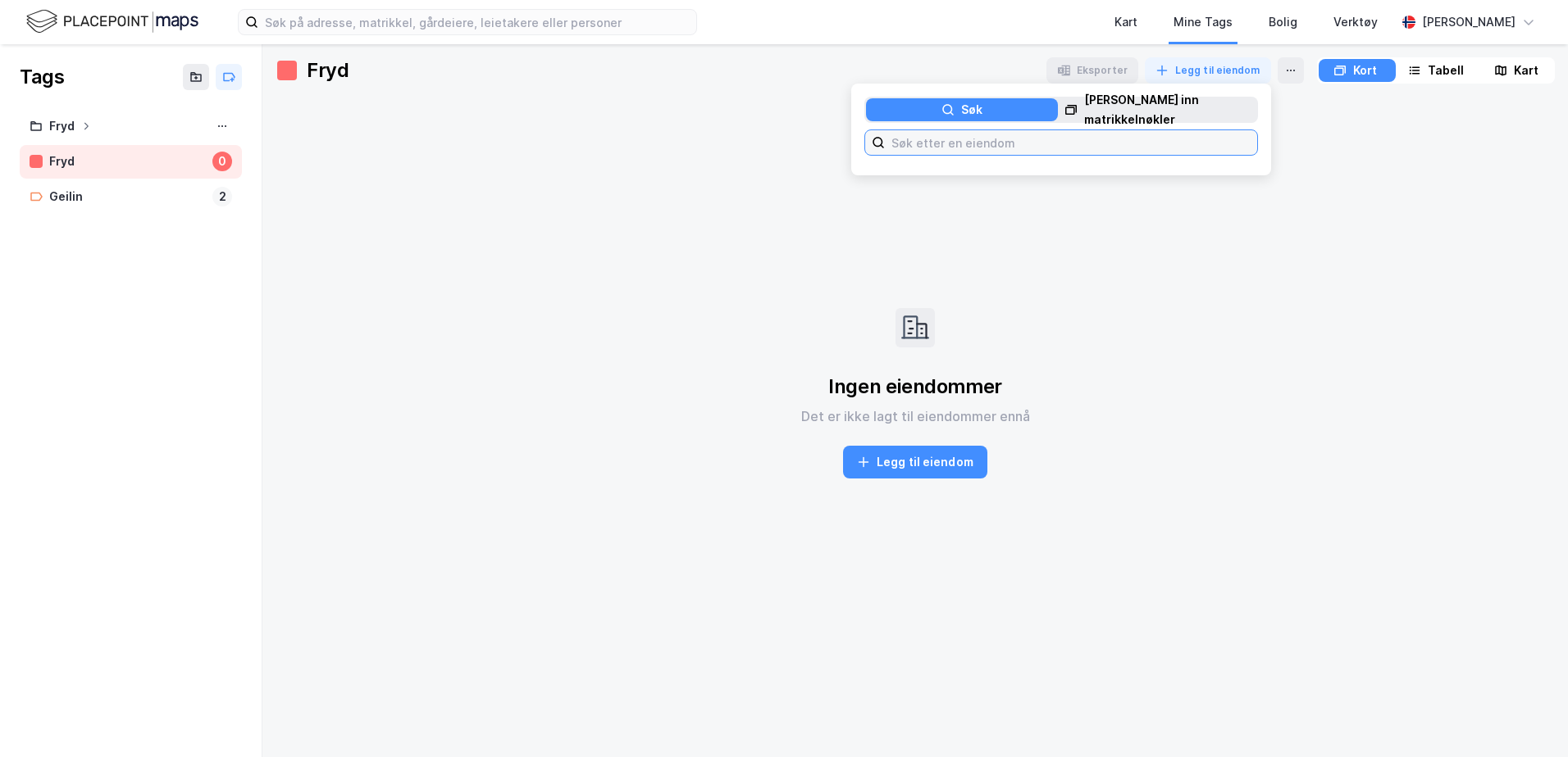
click at [968, 140] on input at bounding box center [1071, 142] width 373 height 25
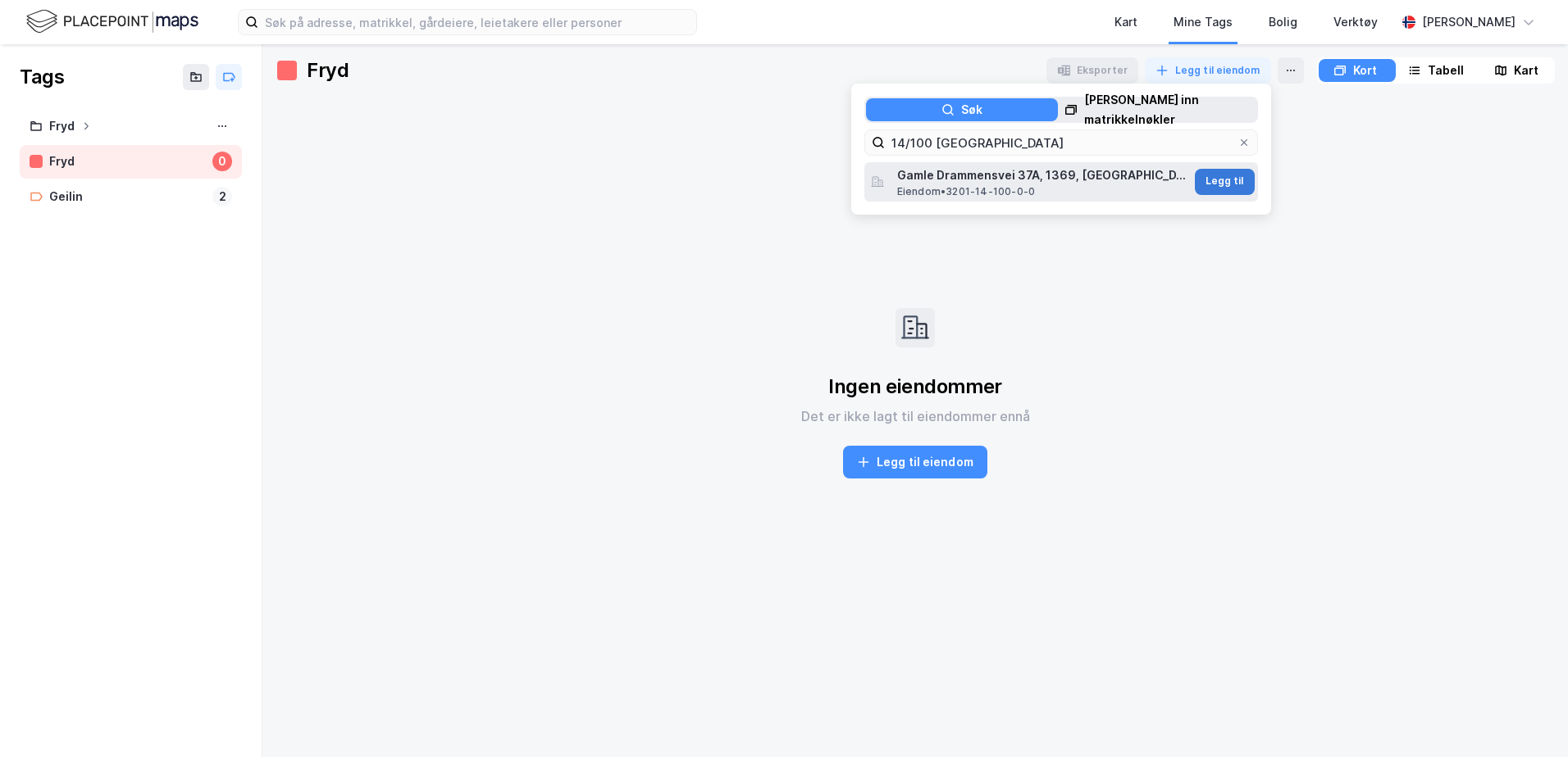
click at [1219, 176] on button "Legg til" at bounding box center [1224, 182] width 60 height 26
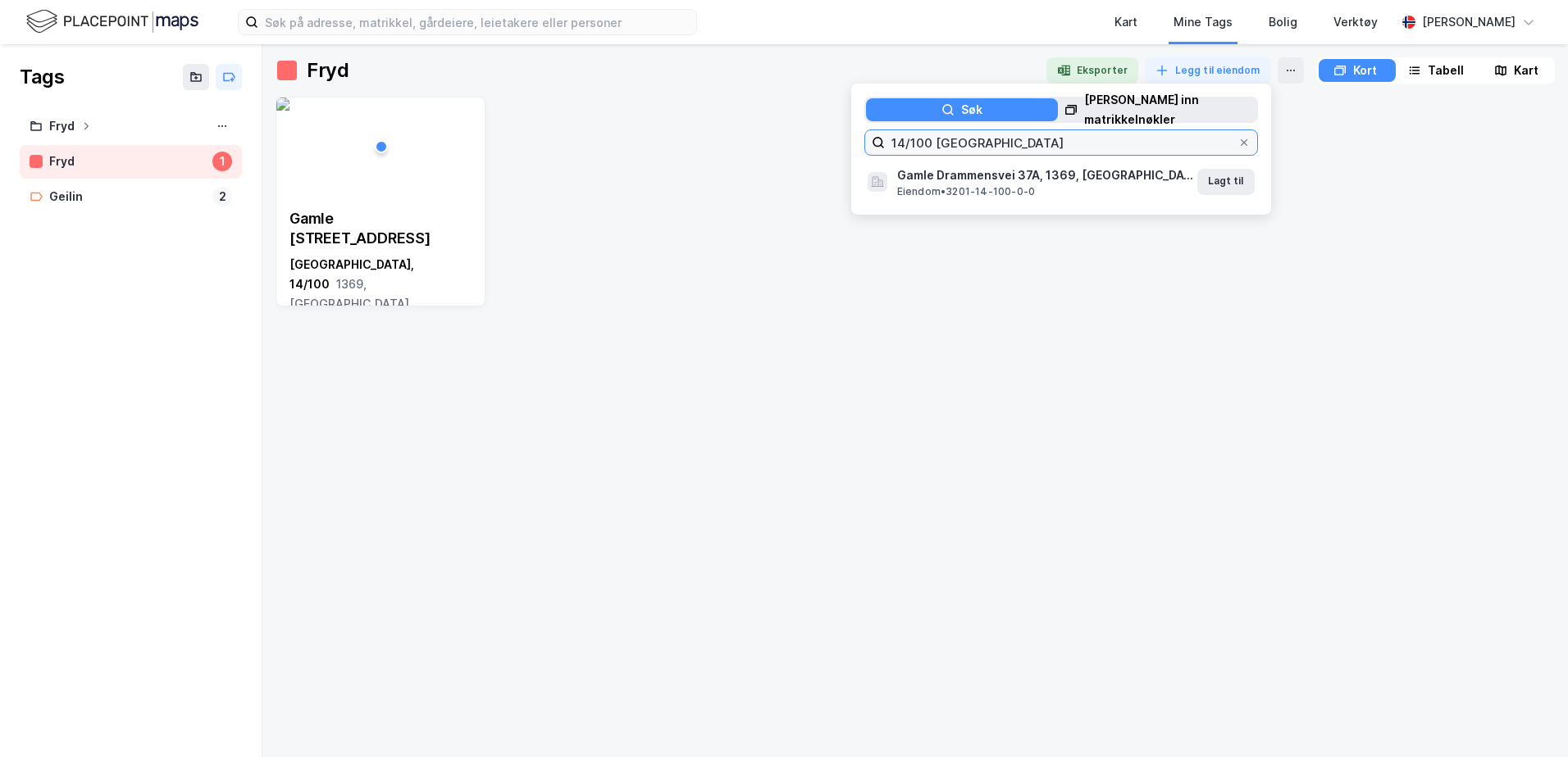
drag, startPoint x: 922, startPoint y: 144, endPoint x: 904, endPoint y: 144, distance: 18.0
click at [904, 144] on input "14/100 [GEOGRAPHIC_DATA]" at bounding box center [1061, 142] width 352 height 25
click at [1230, 175] on button "Legg til" at bounding box center [1224, 182] width 60 height 26
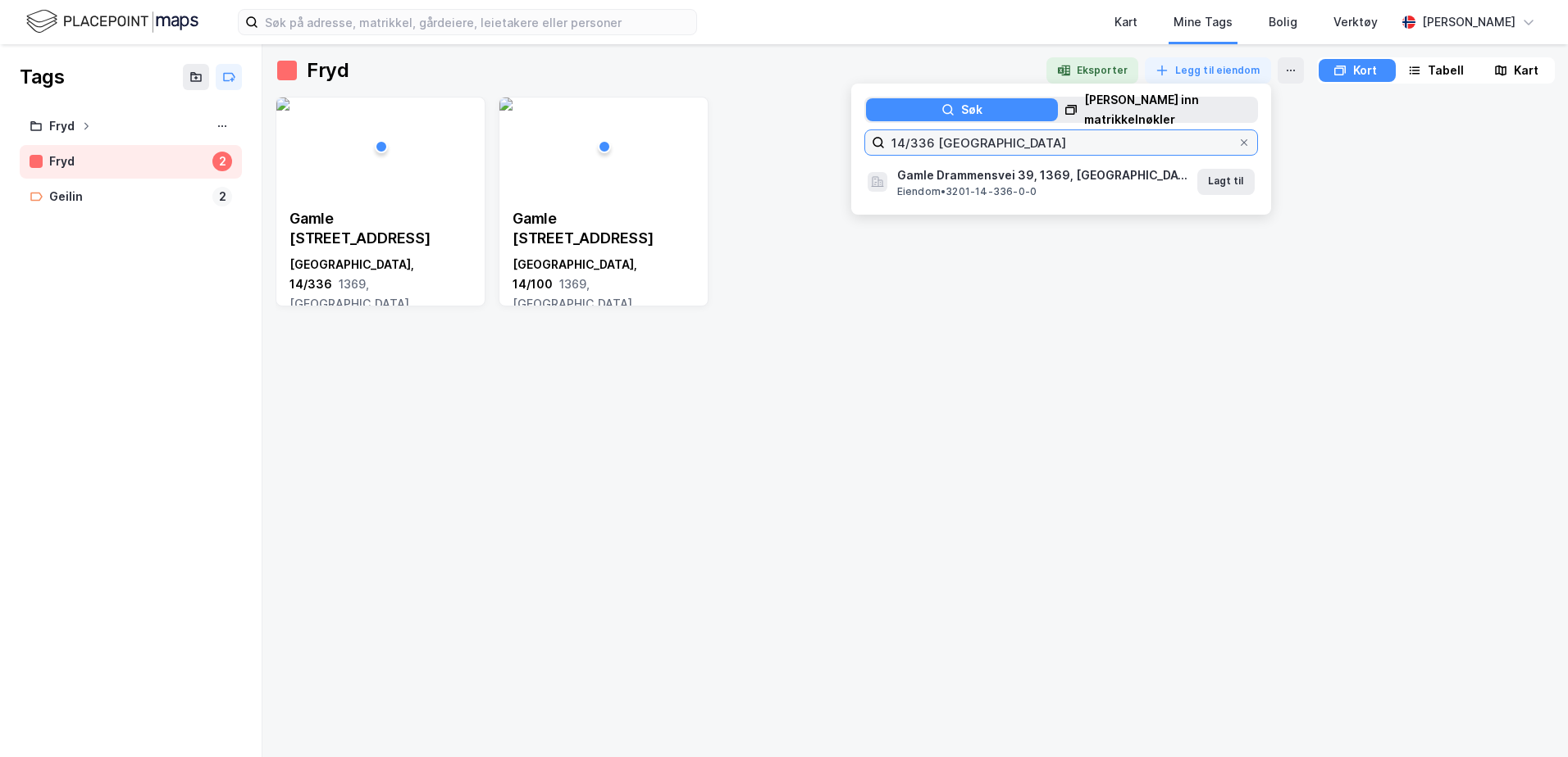
drag, startPoint x: 1058, startPoint y: 144, endPoint x: 968, endPoint y: 137, distance: 90.3
click at [968, 137] on input "14/336 [GEOGRAPHIC_DATA]" at bounding box center [1061, 142] width 352 height 25
drag, startPoint x: 922, startPoint y: 139, endPoint x: 905, endPoint y: 141, distance: 17.1
click at [905, 141] on input "14/336 [GEOGRAPHIC_DATA]" at bounding box center [1061, 142] width 352 height 25
type input "14/662 [GEOGRAPHIC_DATA]"
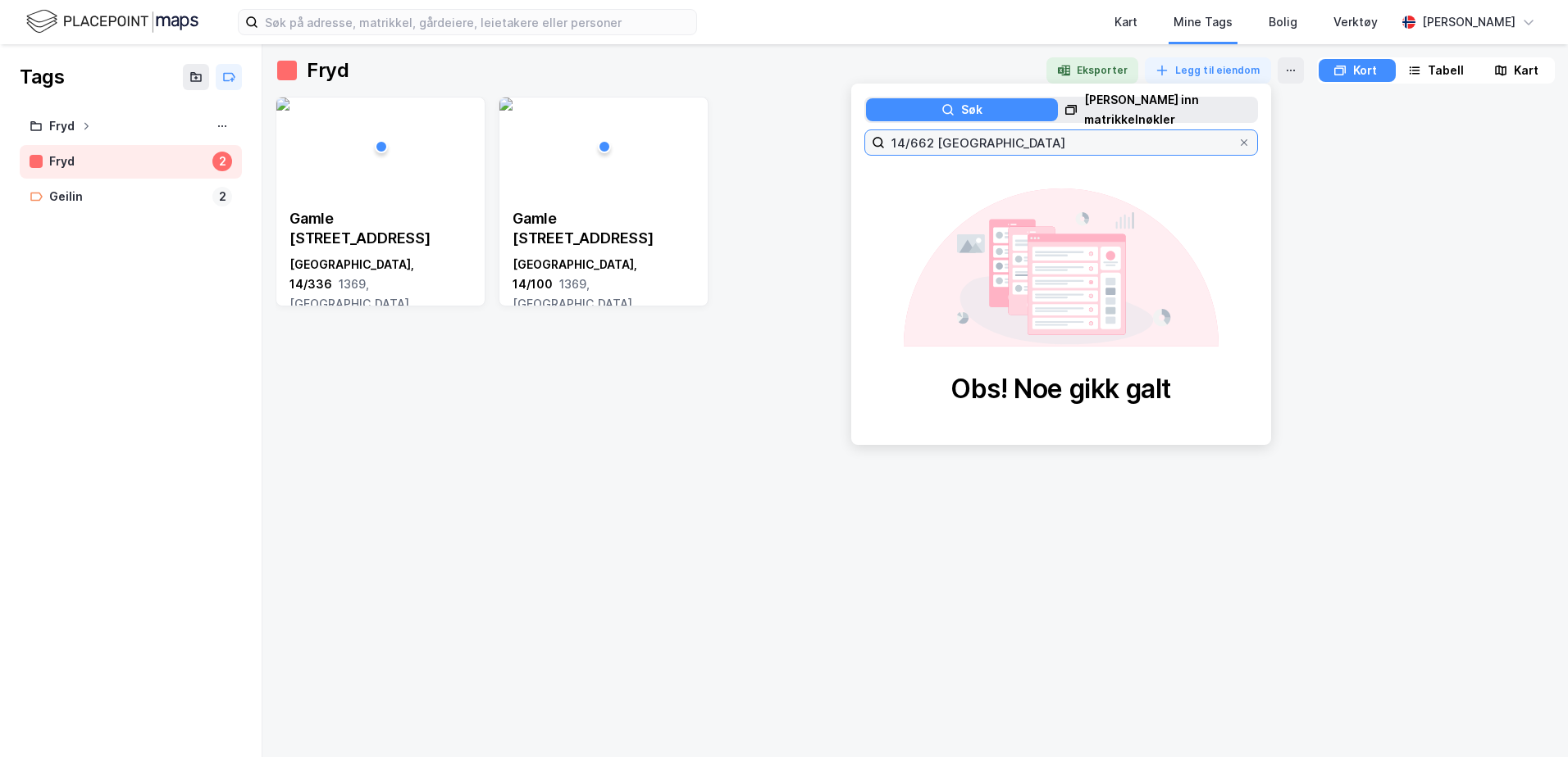
click at [992, 144] on input "14/662 [GEOGRAPHIC_DATA]" at bounding box center [1061, 142] width 352 height 25
click at [925, 143] on input "14/662 [GEOGRAPHIC_DATA]" at bounding box center [1061, 142] width 352 height 25
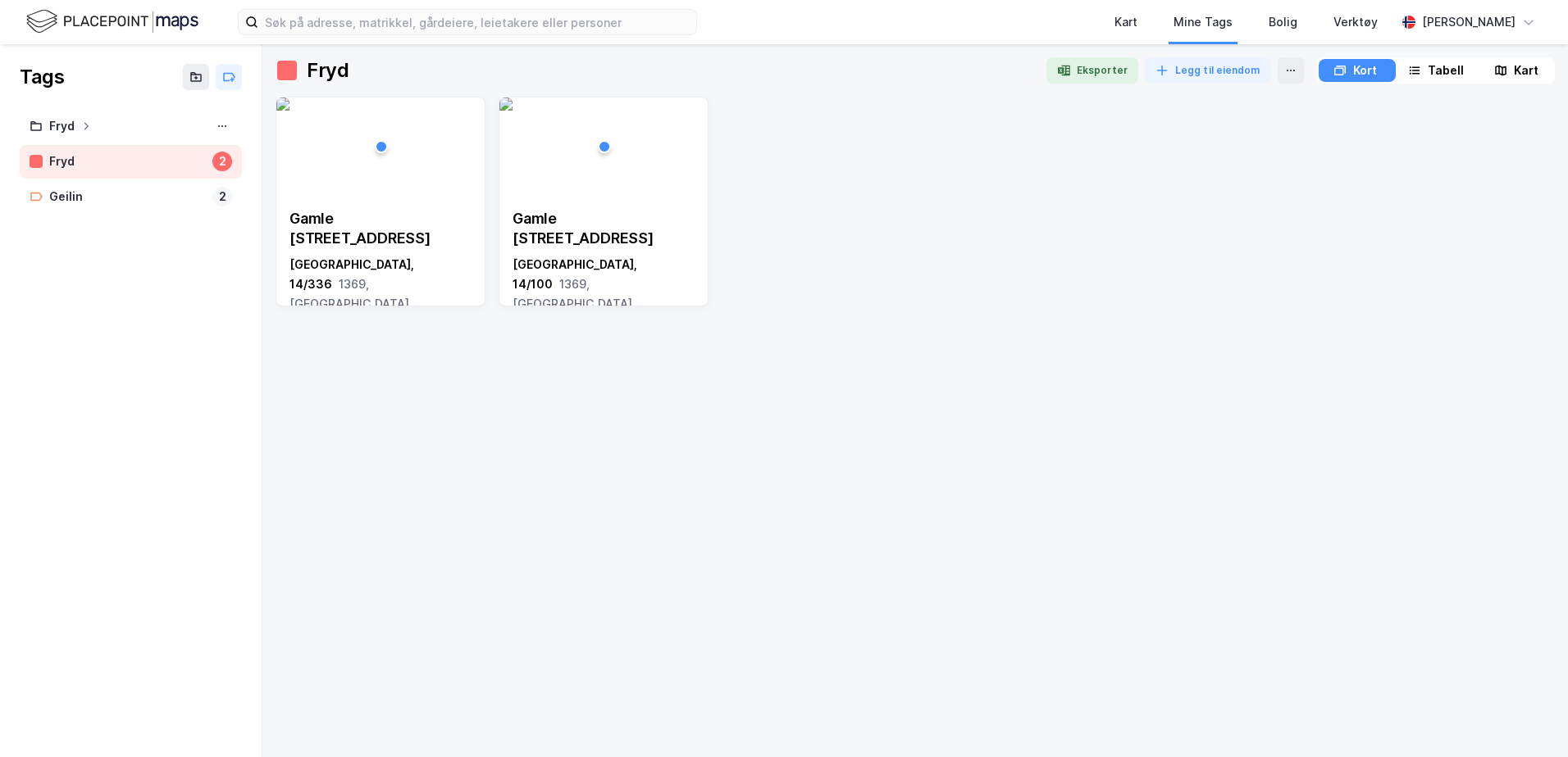
click at [593, 424] on div "Gamle Drammensvei 39 [GEOGRAPHIC_DATA], 14/336 1369, [STREET_ADDRESS], 14/100 1…" at bounding box center [915, 420] width 1279 height 647
click at [862, 364] on div "Gamle Drammensvei 39 [GEOGRAPHIC_DATA], 14/336 1369, [STREET_ADDRESS], 14/100 1…" at bounding box center [915, 420] width 1279 height 647
click at [1191, 65] on button "Legg til eiendom" at bounding box center [1207, 70] width 126 height 26
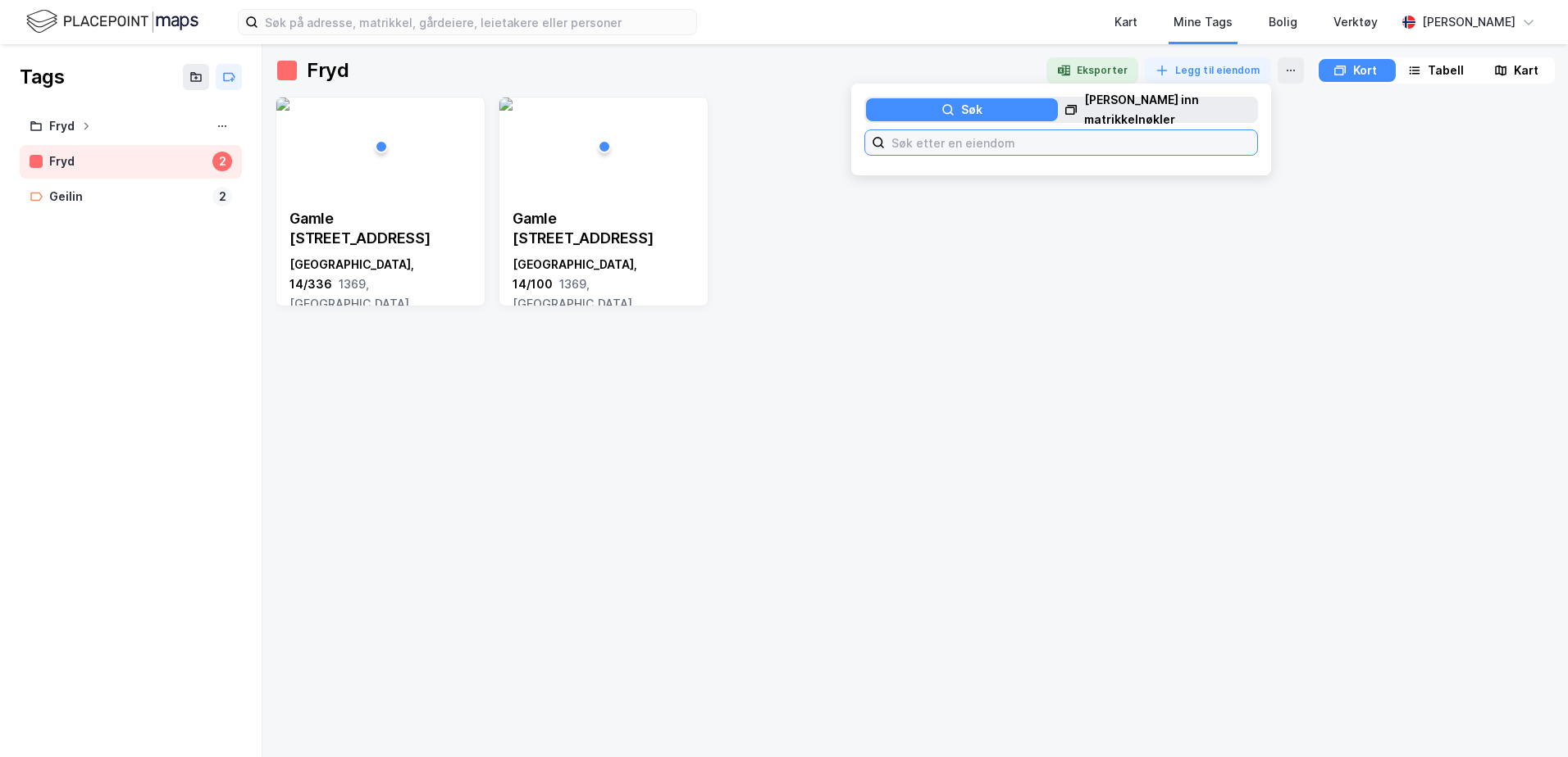
click at [1009, 146] on input at bounding box center [1071, 142] width 373 height 25
type input "14/622 Bæru"
click at [1207, 177] on button "Legg til" at bounding box center [1224, 179] width 60 height 26
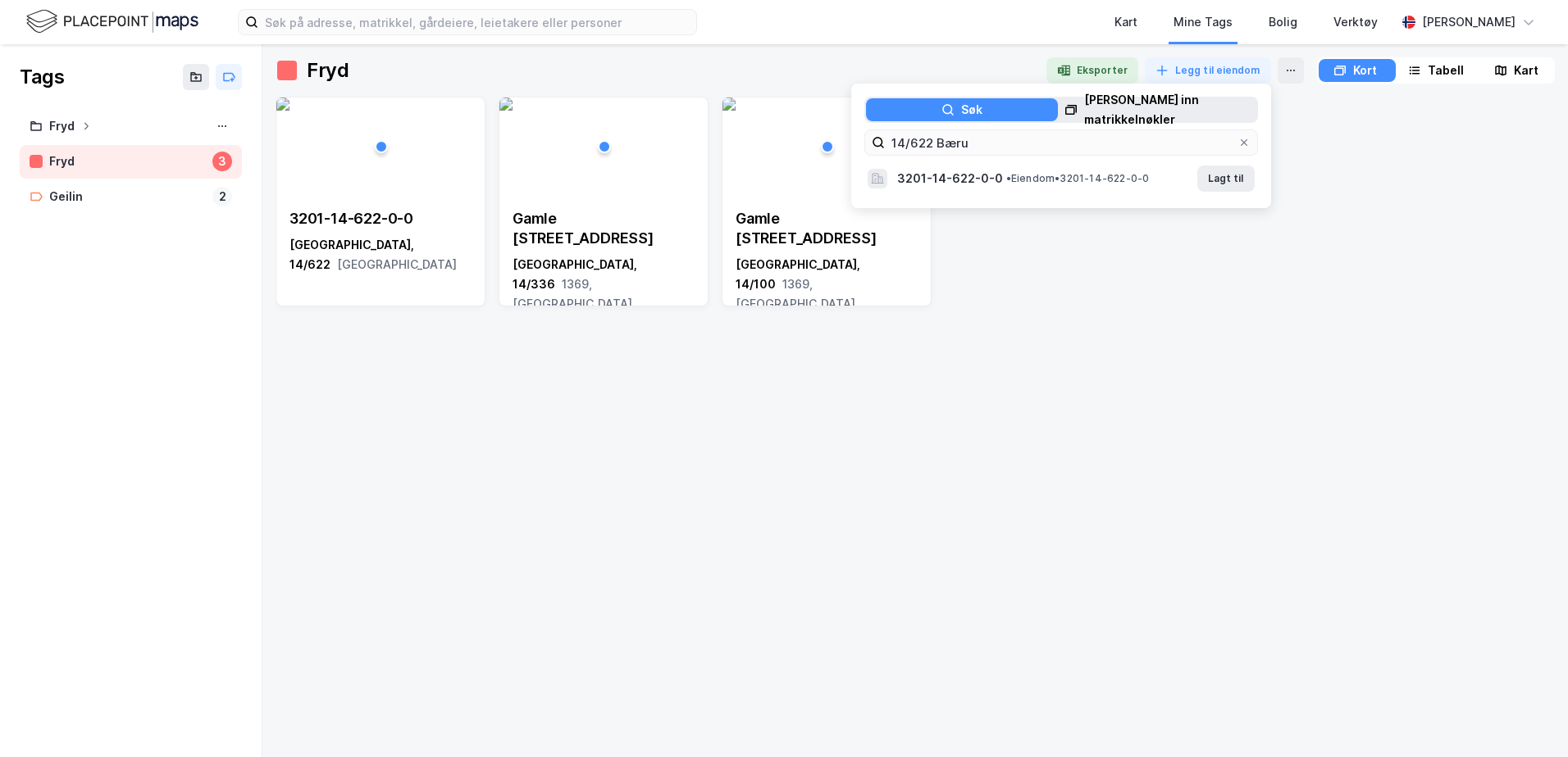
click at [831, 520] on div "3201-14-622-0-0 [GEOGRAPHIC_DATA], 14/622 [GEOGRAPHIC_DATA] 39 [GEOGRAPHIC_DATA…" at bounding box center [915, 420] width 1279 height 647
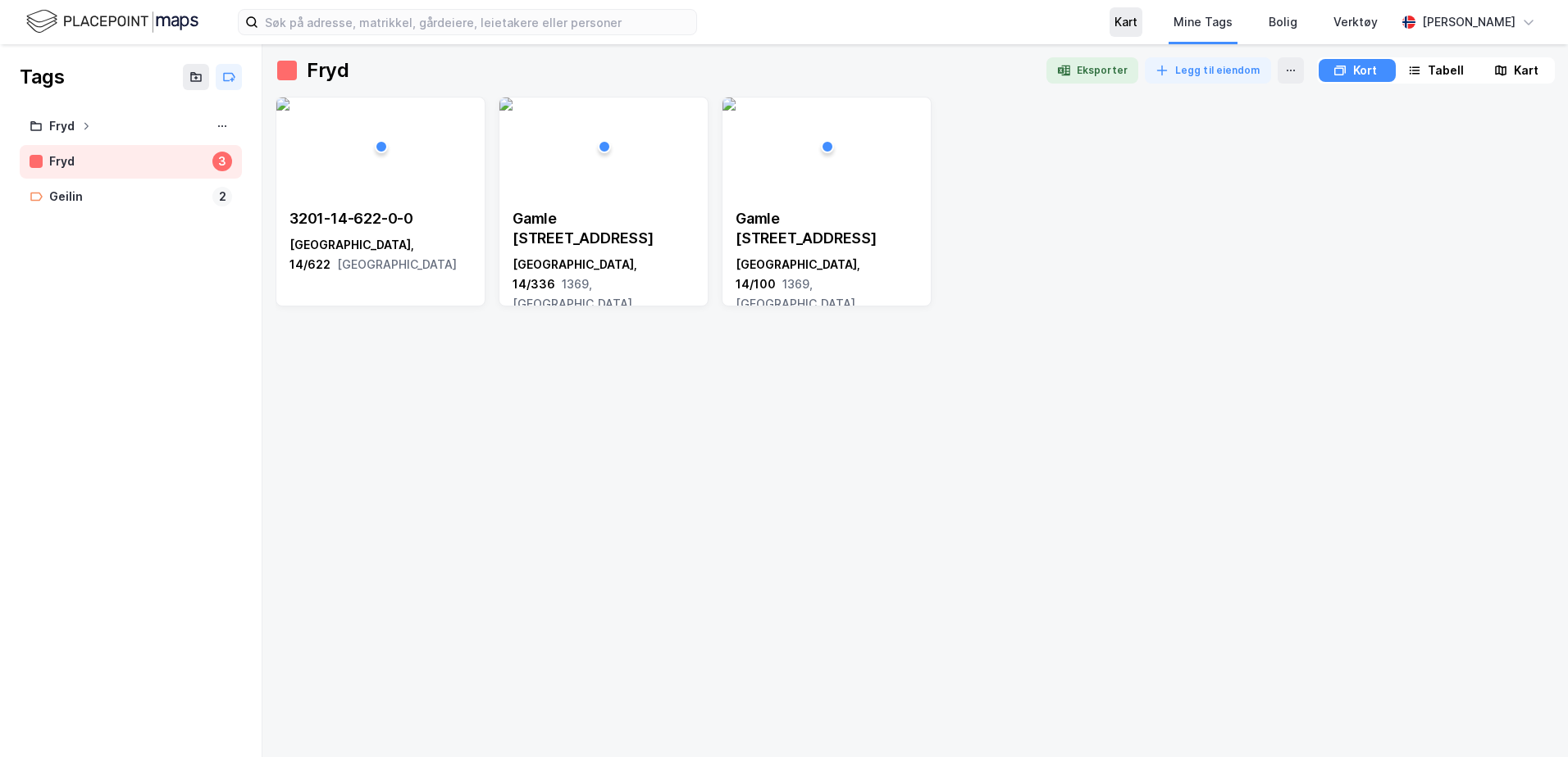
click at [1142, 11] on div "Kart" at bounding box center [1126, 22] width 33 height 30
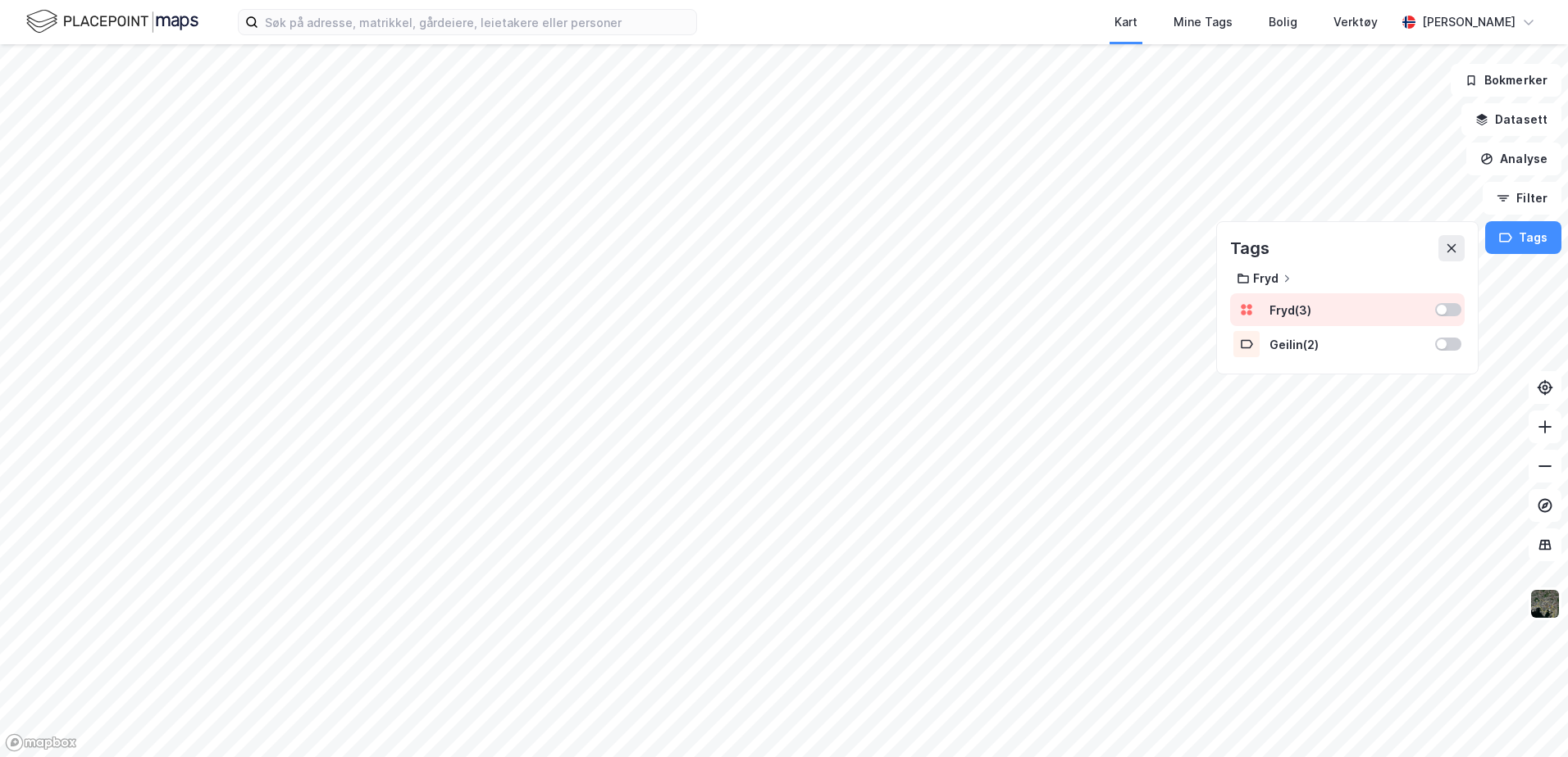
click at [1444, 309] on div at bounding box center [1441, 310] width 10 height 10
